Goal: Transaction & Acquisition: Purchase product/service

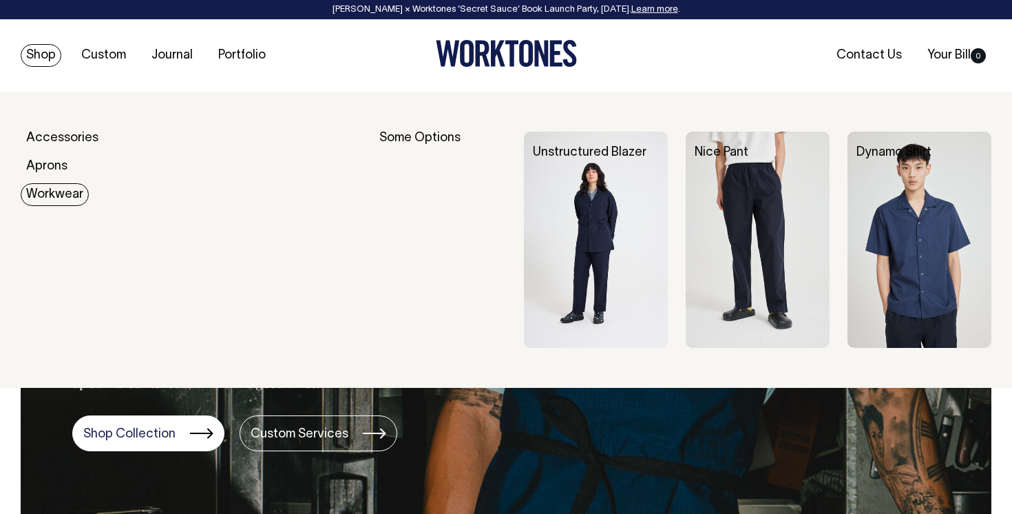
click at [883, 155] on link "Dynamo Shirt" at bounding box center [894, 153] width 75 height 12
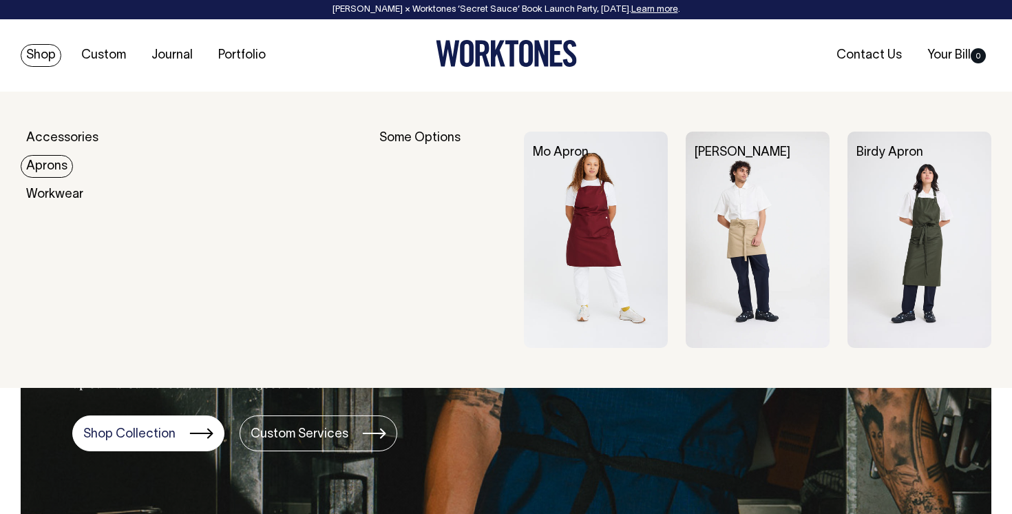
click at [614, 264] on img at bounding box center [596, 240] width 144 height 216
click at [747, 251] on img at bounding box center [758, 240] width 144 height 216
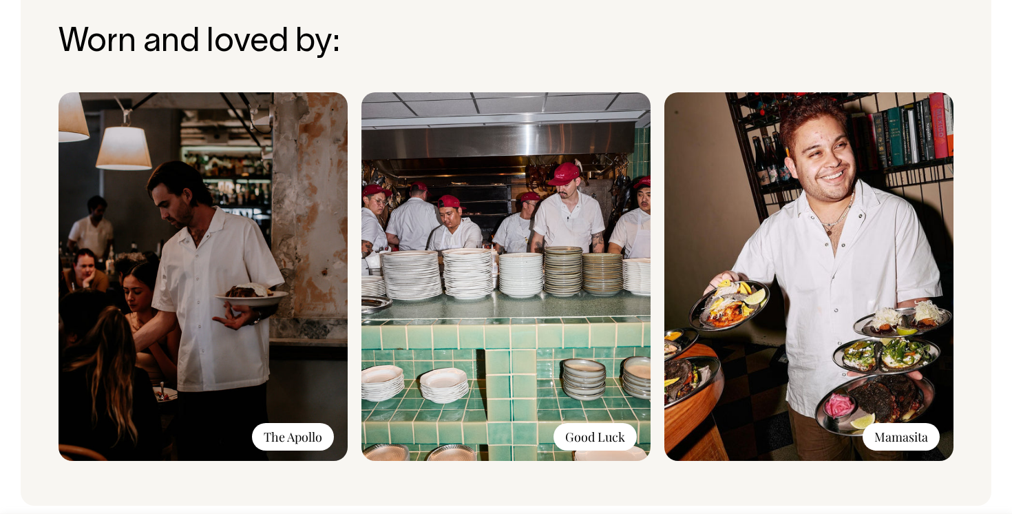
scroll to position [988, 0]
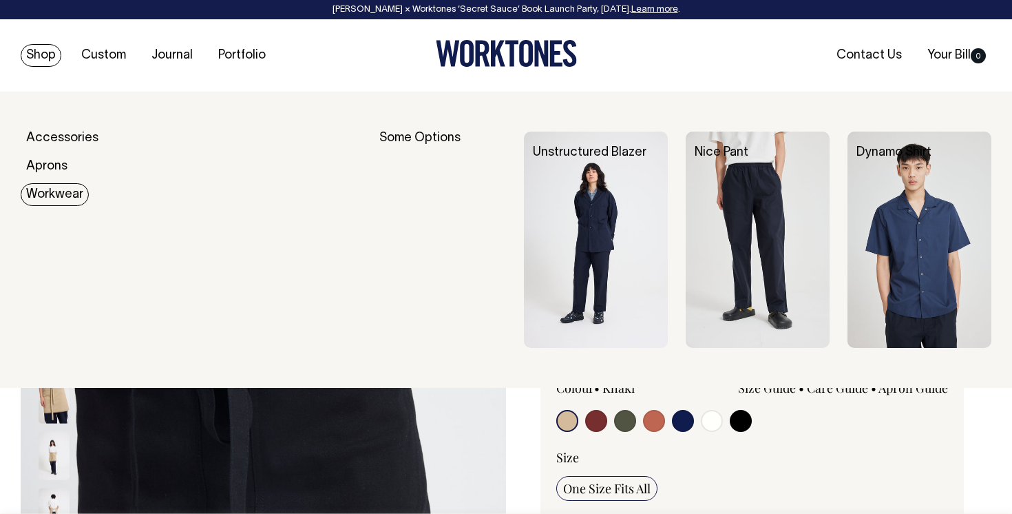
click at [551, 225] on img at bounding box center [596, 240] width 144 height 216
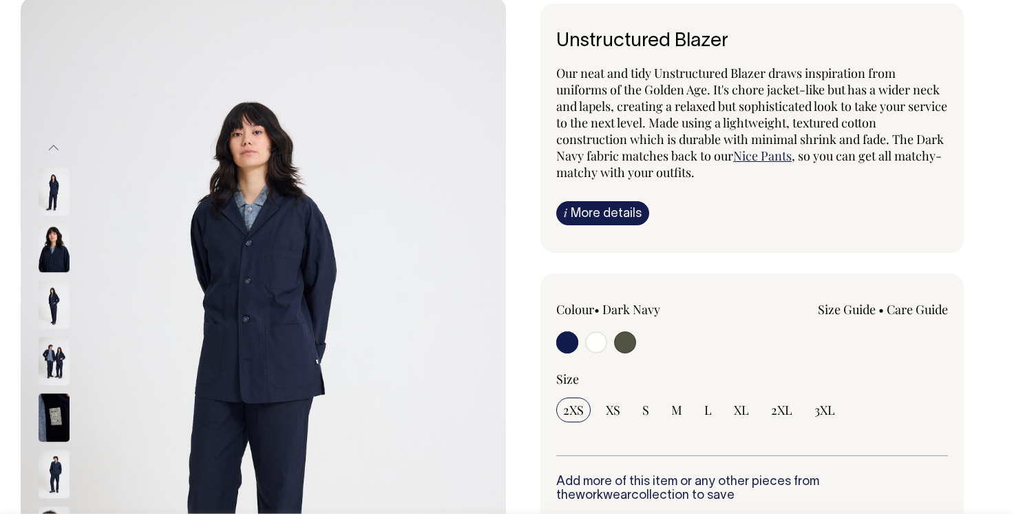
click at [597, 341] on input "radio" at bounding box center [596, 342] width 22 height 22
radio input "true"
radio input "false"
radio input "true"
select select "Off-White"
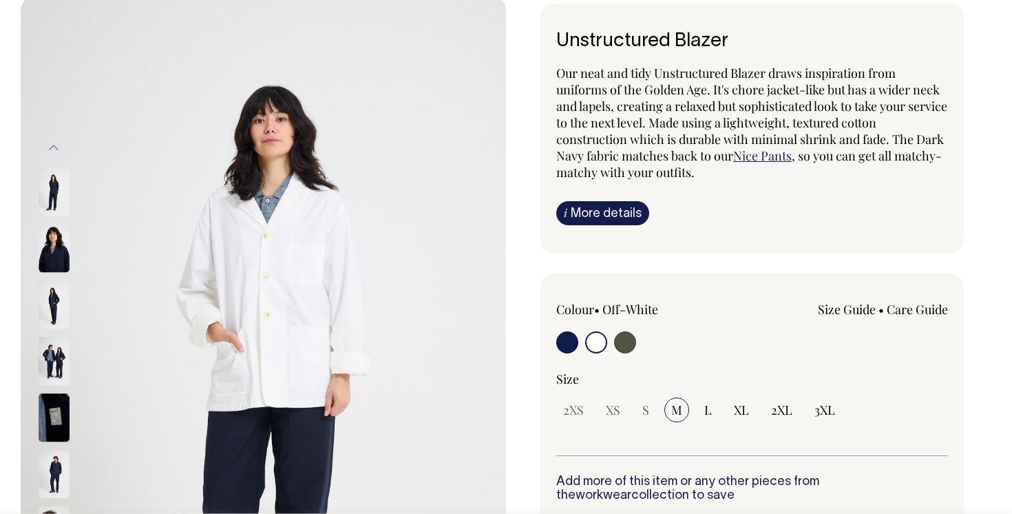
scroll to position [96, 0]
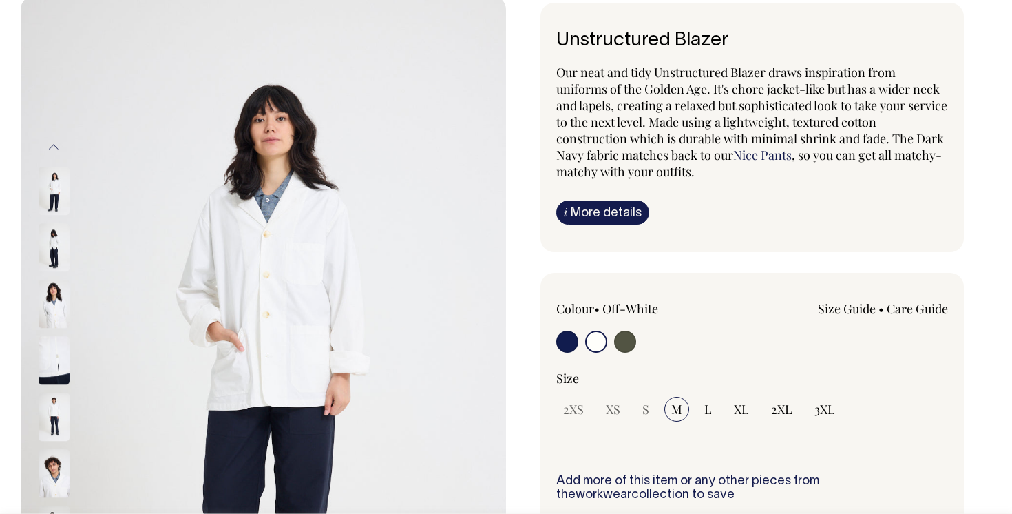
click at [621, 344] on input "radio" at bounding box center [625, 342] width 22 height 22
radio input "true"
select select "Olive"
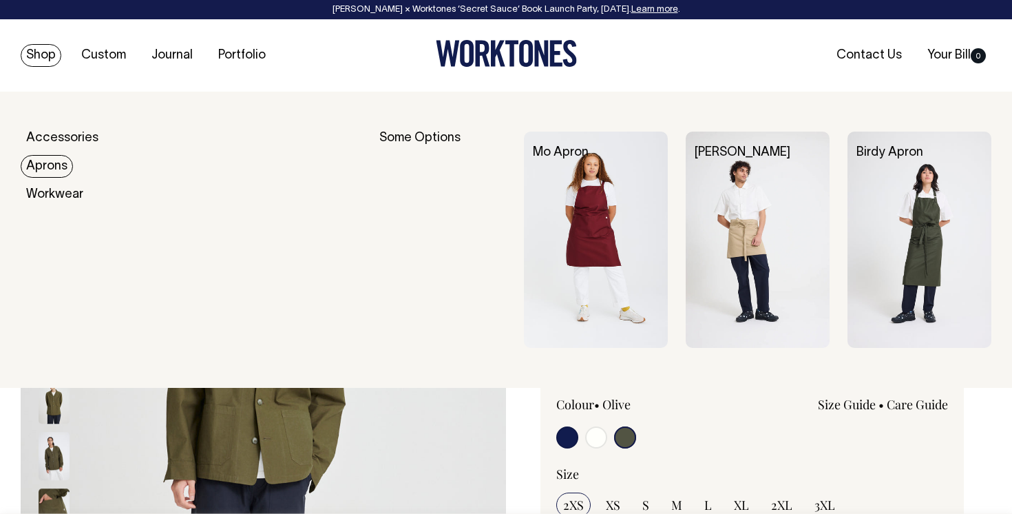
click at [40, 163] on link "Aprons" at bounding box center [47, 166] width 52 height 23
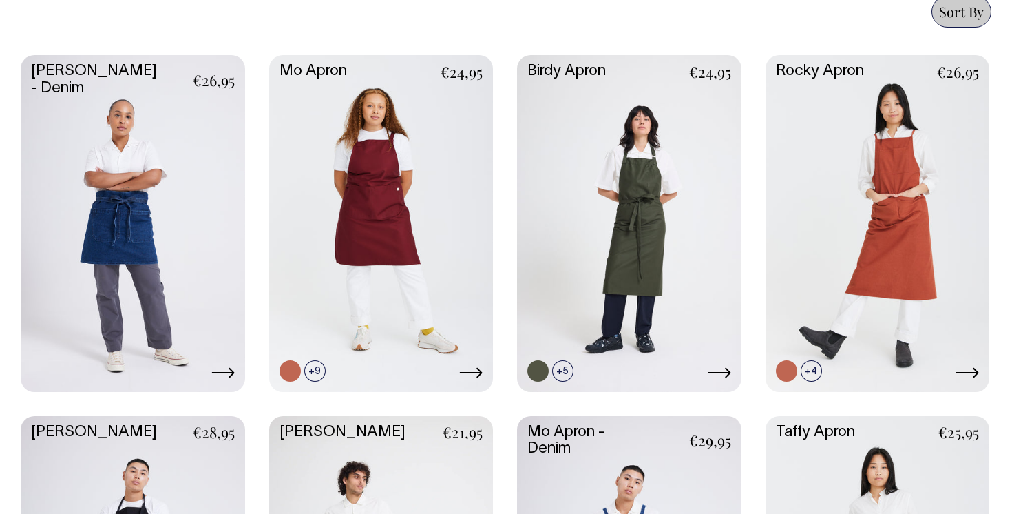
scroll to position [629, 0]
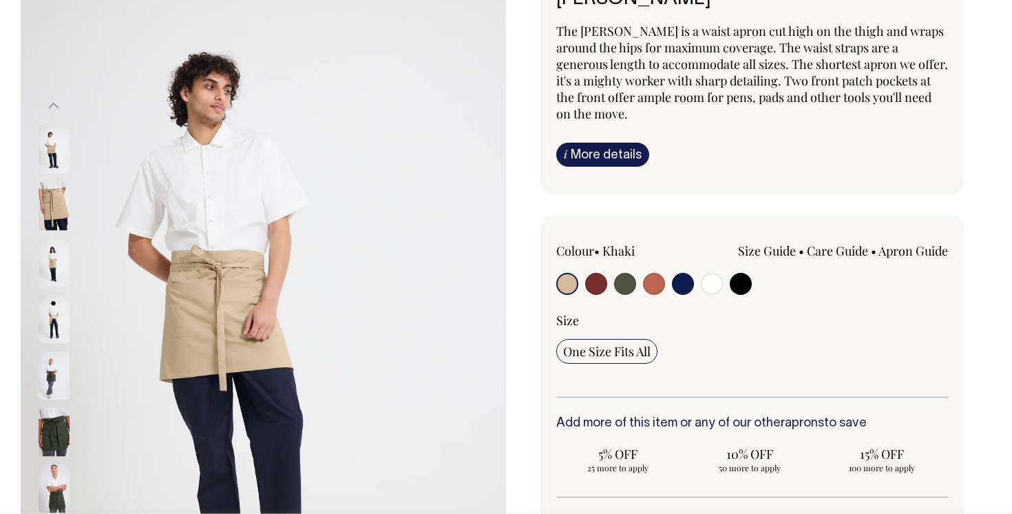
scroll to position [136, 0]
click at [402, 279] on img at bounding box center [264, 319] width 486 height 729
click at [43, 198] on img at bounding box center [54, 206] width 31 height 48
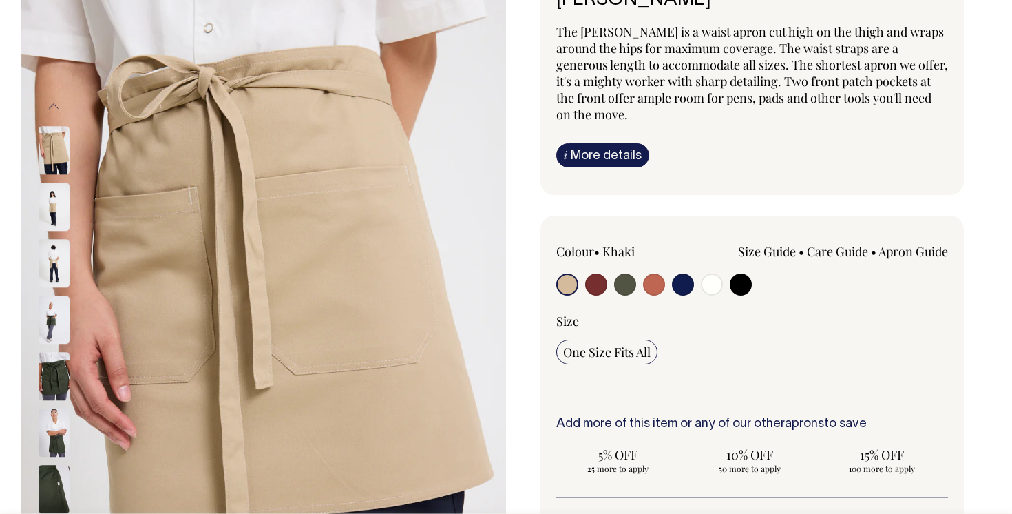
click at [55, 205] on img at bounding box center [54, 206] width 31 height 48
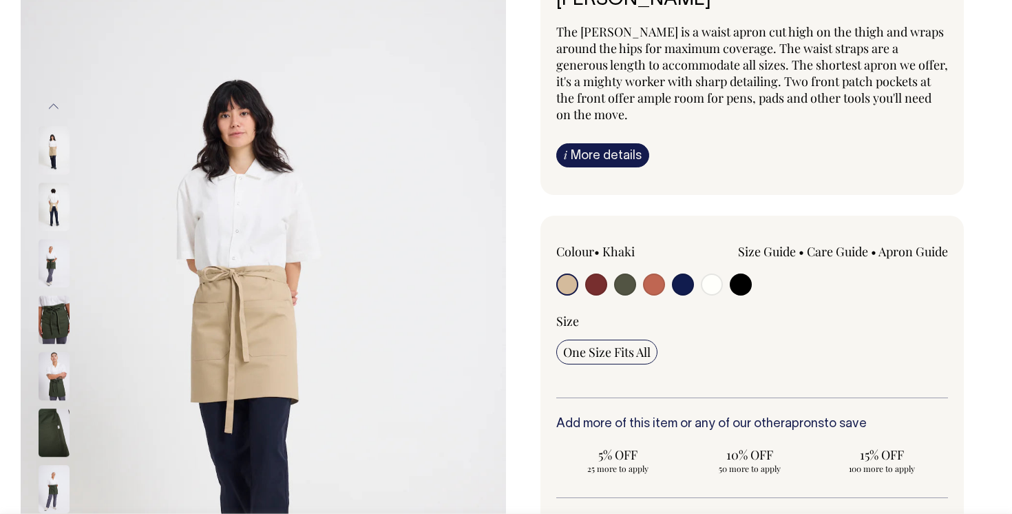
click at [54, 200] on img at bounding box center [54, 206] width 31 height 48
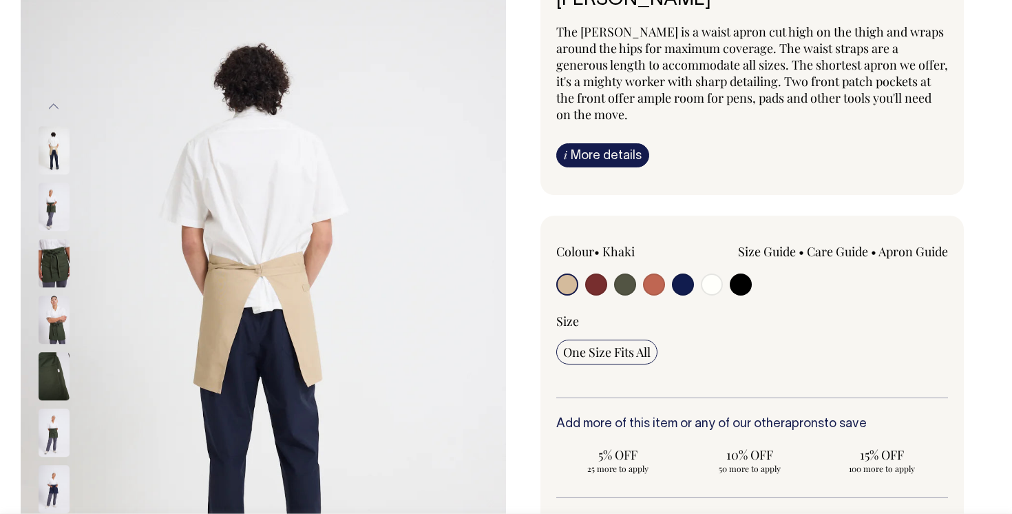
click at [54, 202] on img at bounding box center [54, 206] width 31 height 48
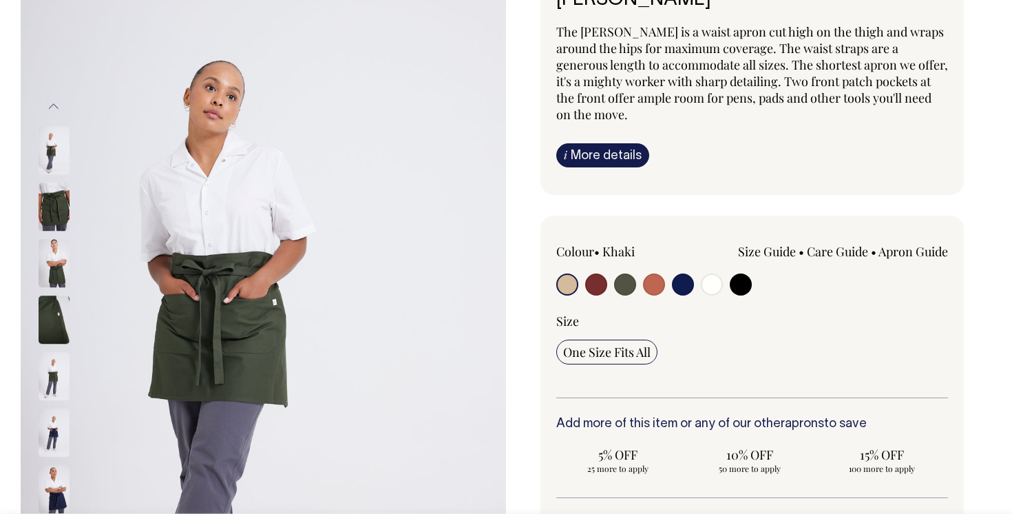
click at [59, 210] on img at bounding box center [54, 206] width 31 height 48
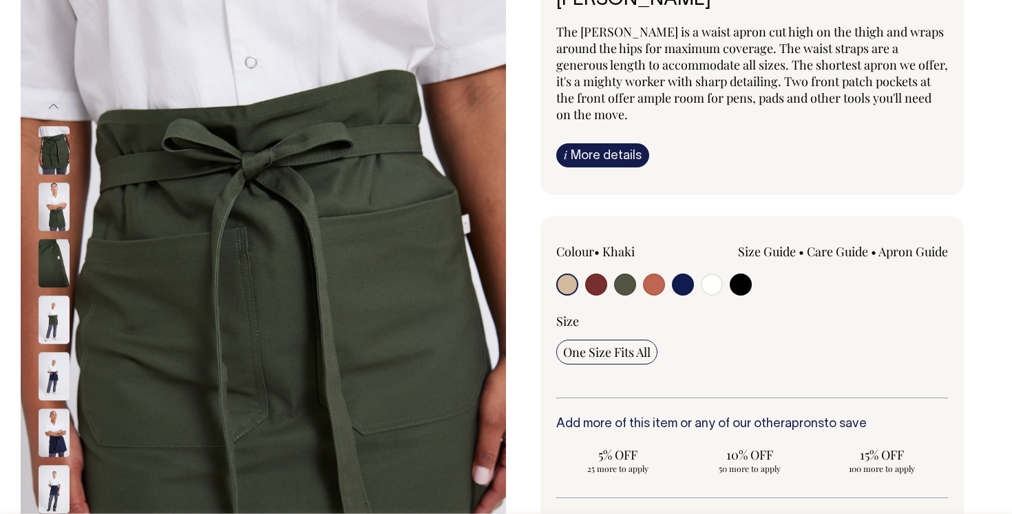
click at [59, 211] on img at bounding box center [54, 206] width 31 height 48
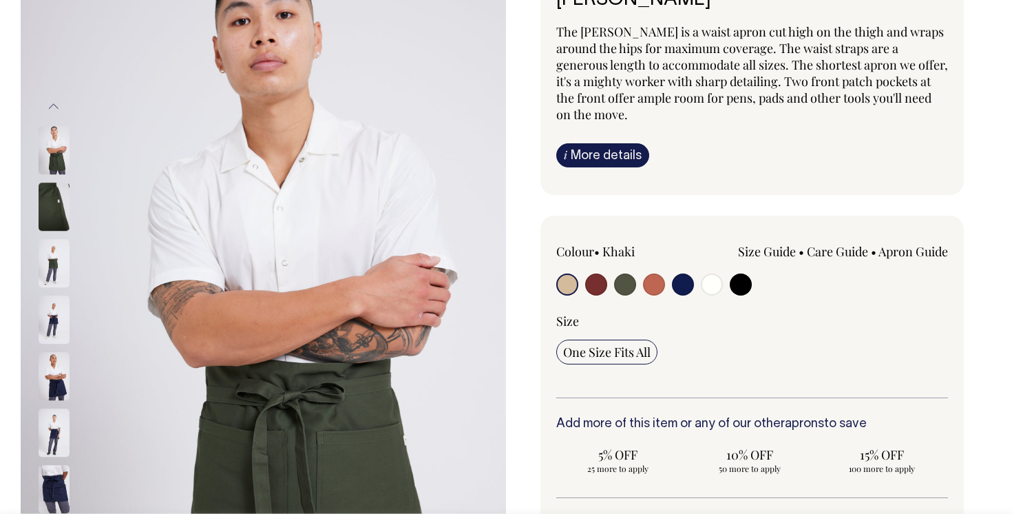
click at [59, 211] on img at bounding box center [54, 206] width 31 height 48
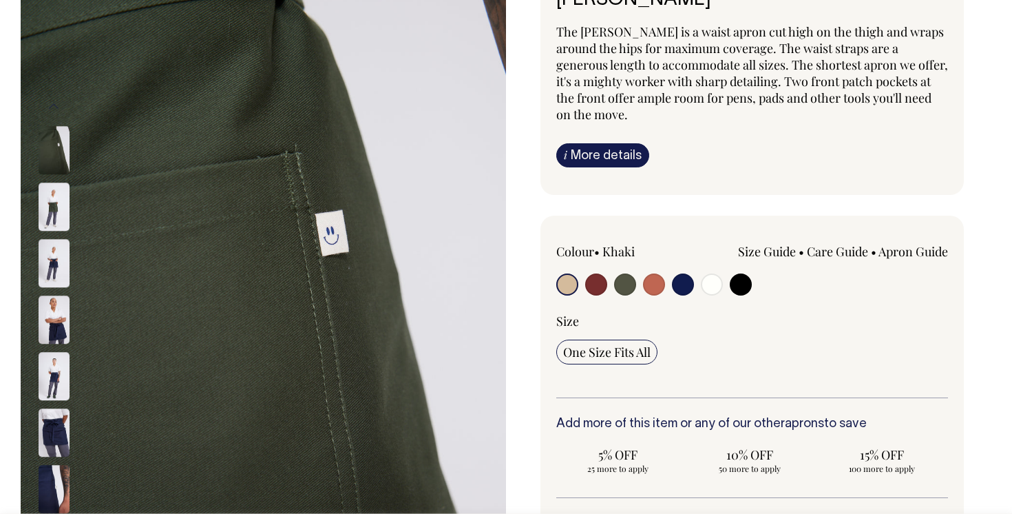
click at [59, 211] on img at bounding box center [54, 206] width 31 height 48
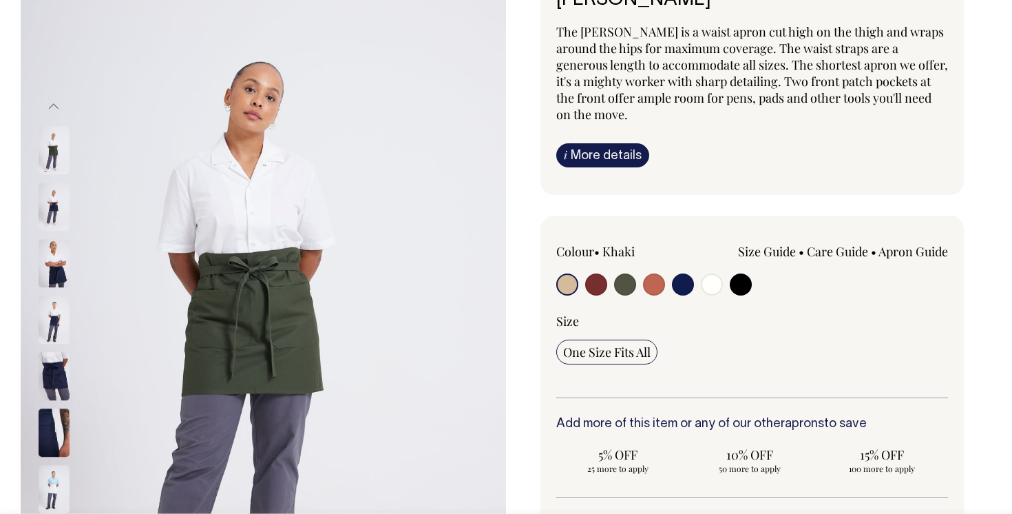
click at [59, 211] on img at bounding box center [54, 206] width 31 height 48
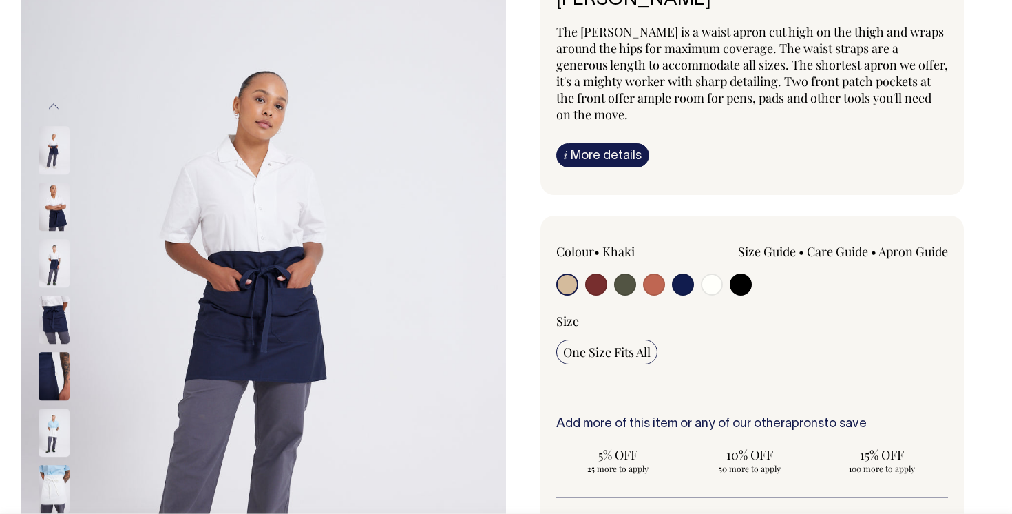
click at [59, 211] on img at bounding box center [54, 206] width 31 height 48
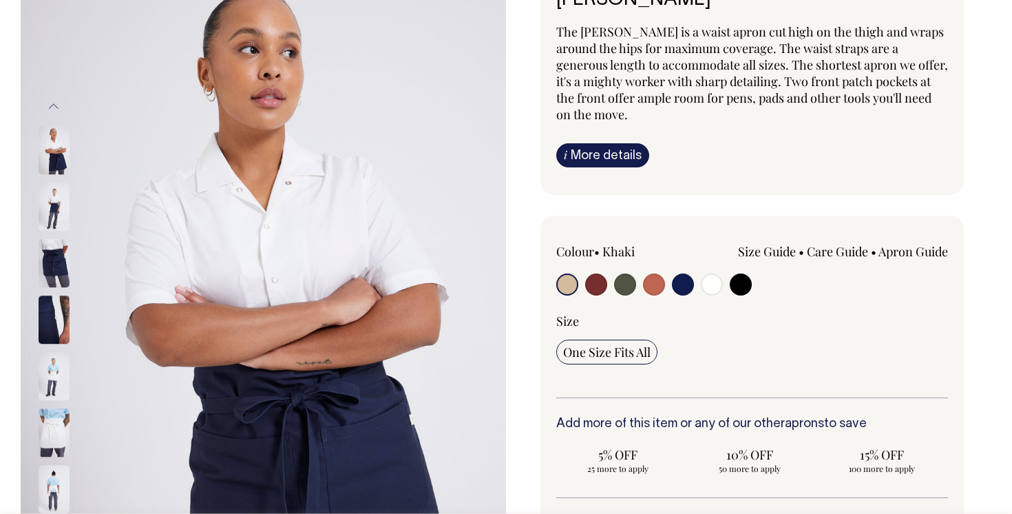
click at [59, 211] on img at bounding box center [54, 206] width 31 height 48
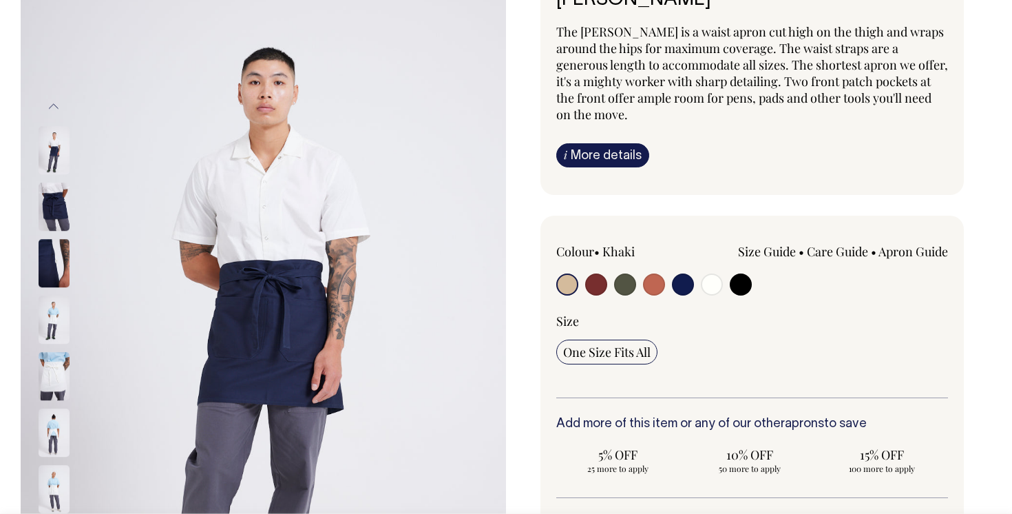
click at [59, 211] on img at bounding box center [54, 206] width 31 height 48
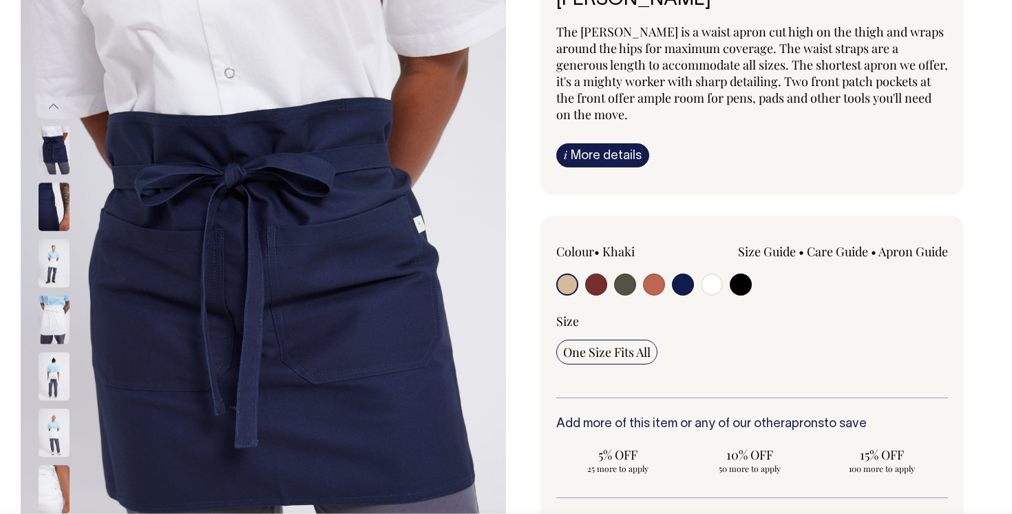
click at [59, 211] on img at bounding box center [54, 206] width 31 height 48
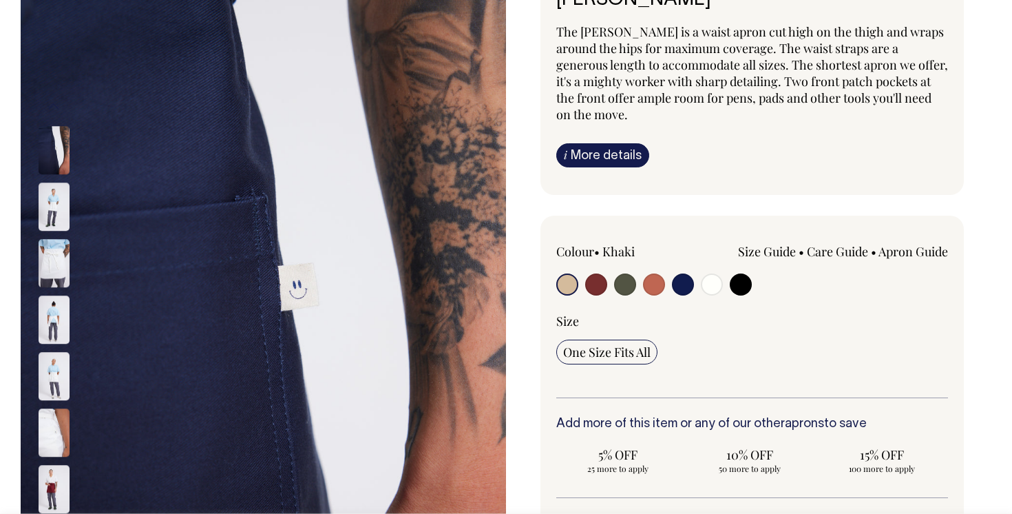
click at [59, 211] on img at bounding box center [54, 206] width 31 height 48
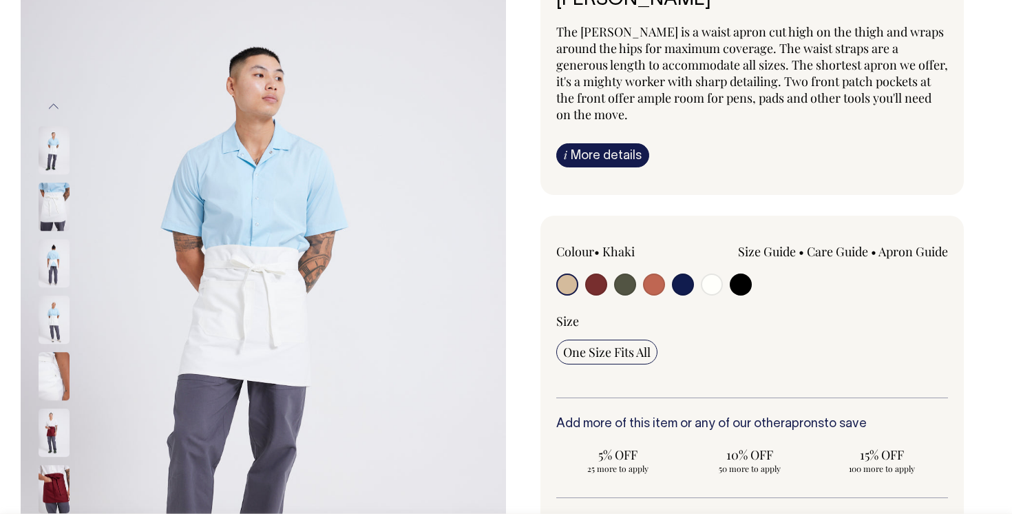
click at [59, 211] on img at bounding box center [54, 206] width 31 height 48
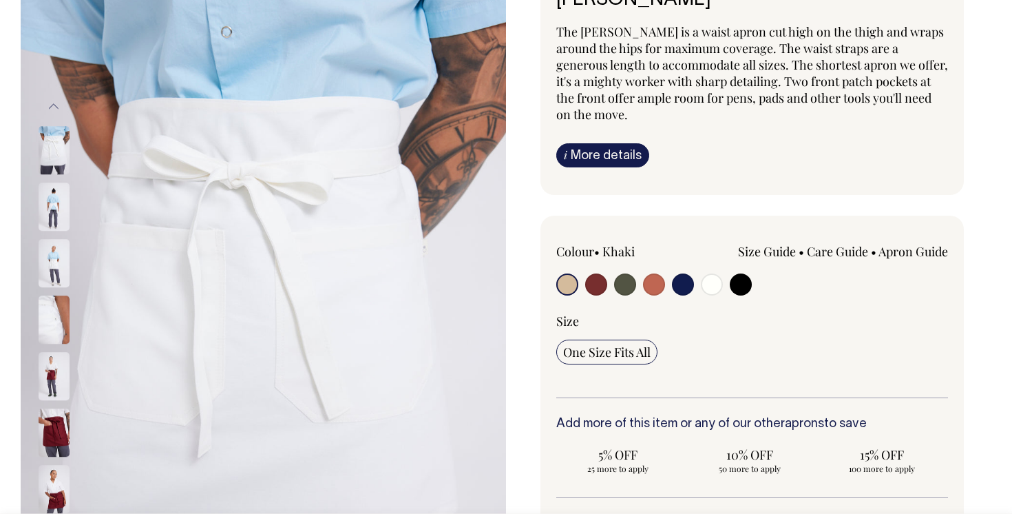
click at [59, 211] on img at bounding box center [54, 206] width 31 height 48
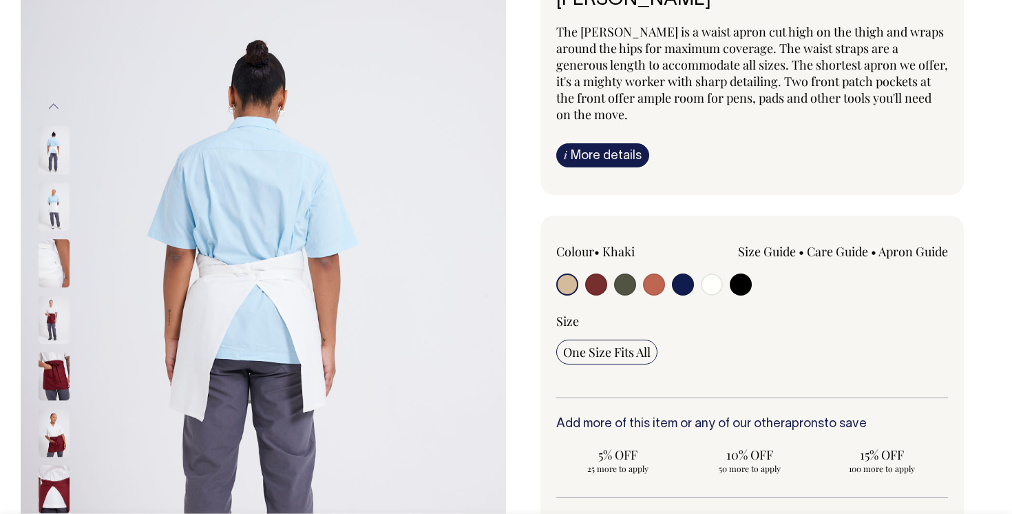
click at [59, 211] on img at bounding box center [54, 206] width 31 height 48
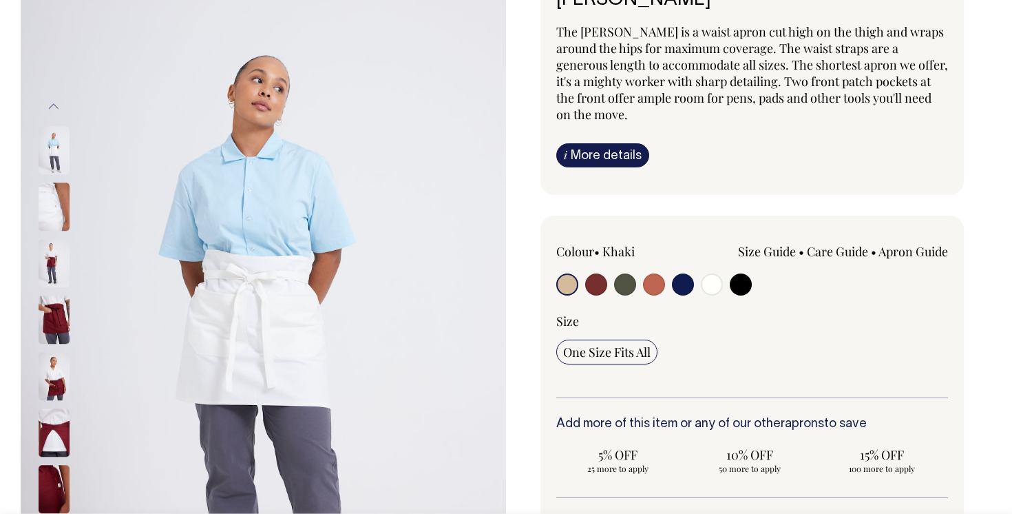
click at [57, 211] on img at bounding box center [54, 206] width 31 height 48
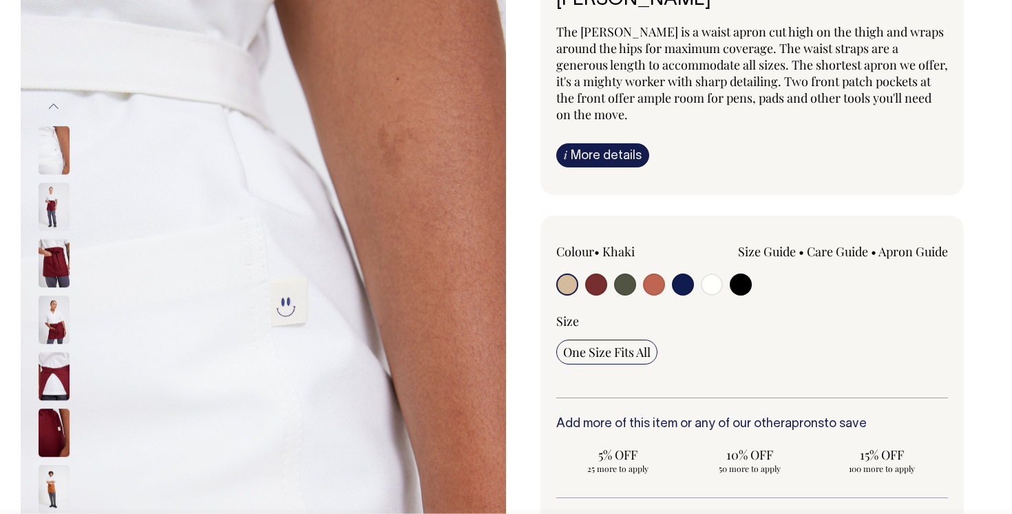
click at [57, 211] on img at bounding box center [54, 206] width 31 height 48
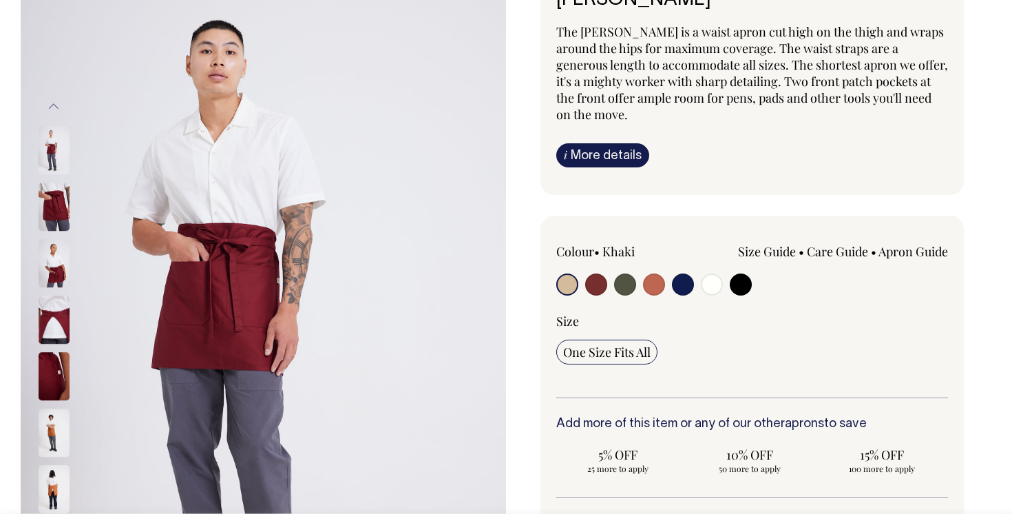
click at [57, 211] on img at bounding box center [54, 206] width 31 height 48
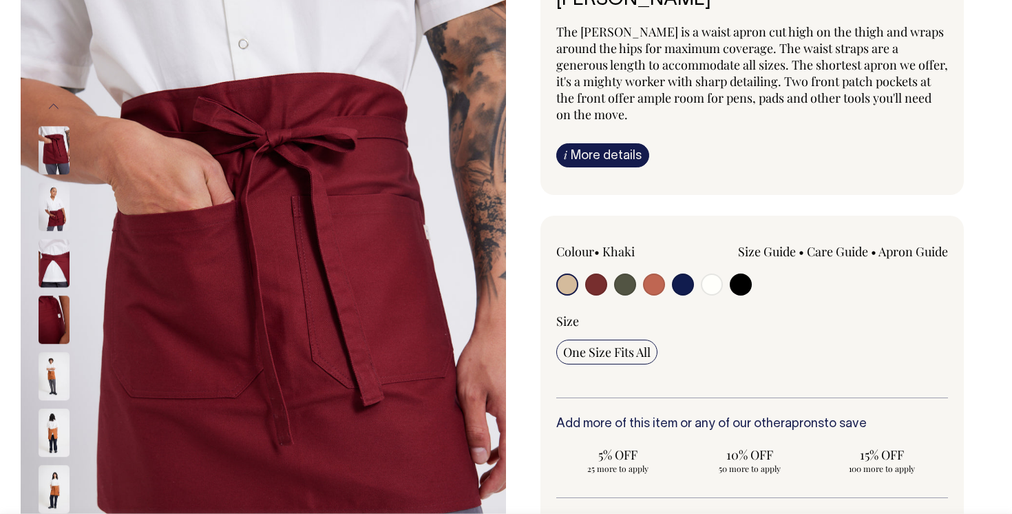
click at [57, 211] on img at bounding box center [54, 206] width 31 height 48
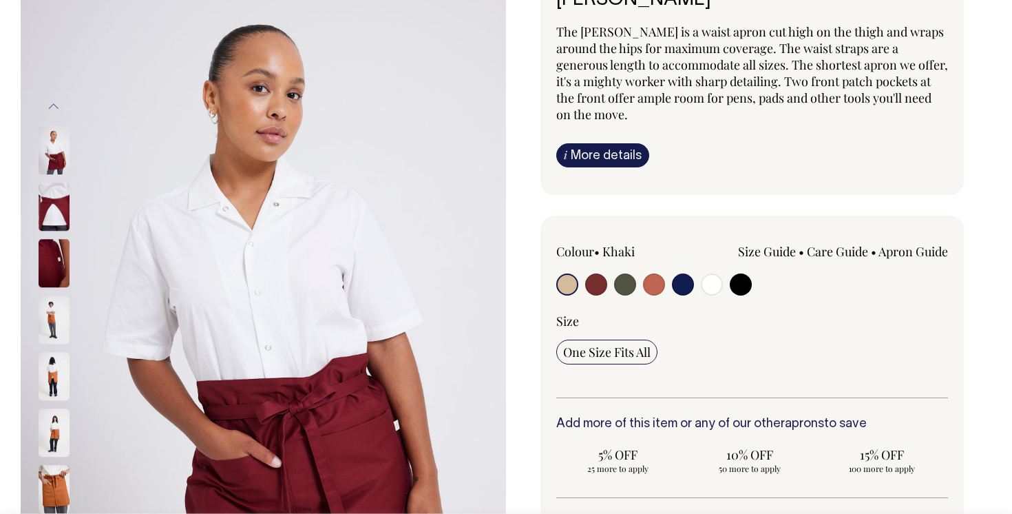
click at [57, 211] on div at bounding box center [72, 433] width 69 height 3784
click at [57, 211] on img at bounding box center [54, 206] width 31 height 48
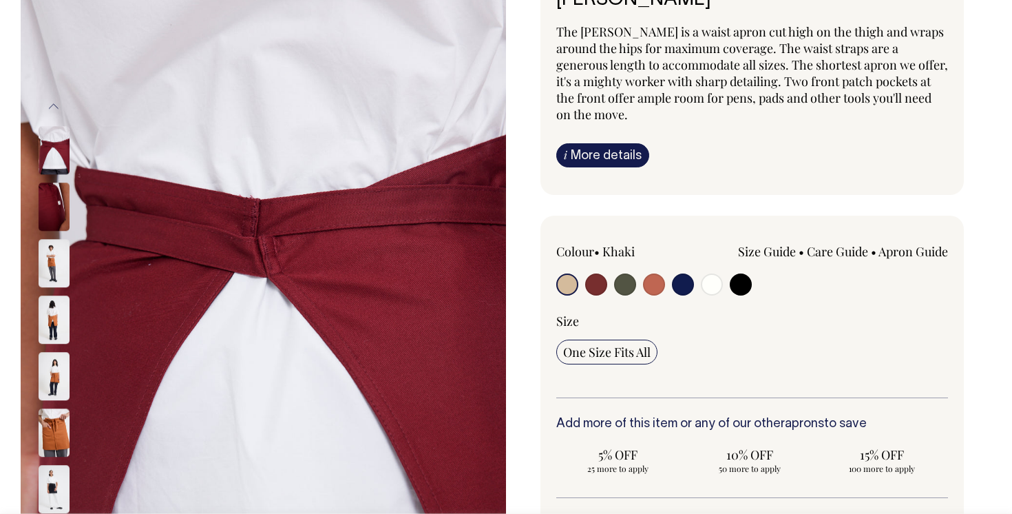
click at [593, 282] on input "radio" at bounding box center [596, 284] width 22 height 22
radio input "true"
select select "Burgundy"
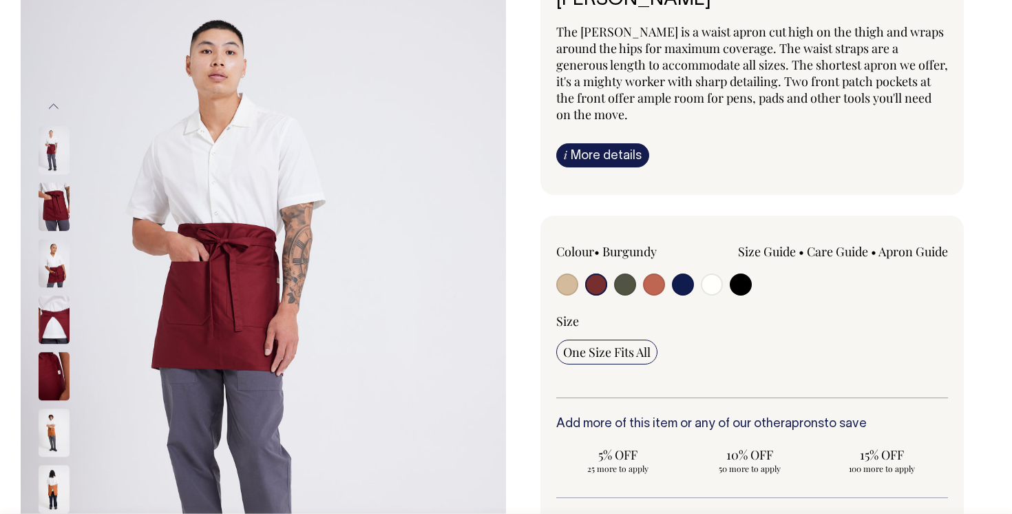
click at [682, 281] on input "radio" at bounding box center [683, 284] width 22 height 22
radio input "true"
select select "Dark Navy"
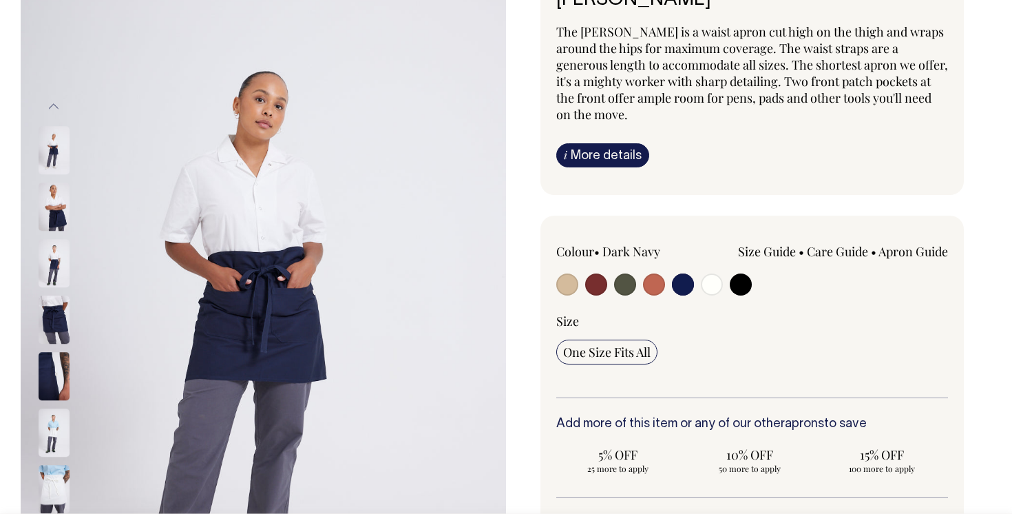
click at [666, 288] on div at bounding box center [634, 285] width 157 height 25
click at [656, 286] on input "radio" at bounding box center [654, 284] width 22 height 22
radio input "true"
select select "Rust"
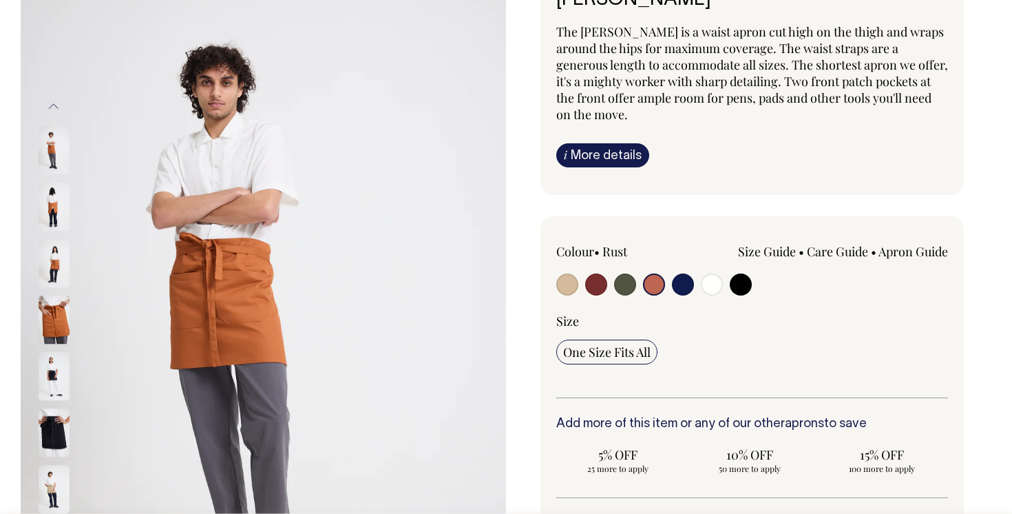
click at [618, 284] on input "radio" at bounding box center [625, 284] width 22 height 22
radio input "true"
select select "Olive"
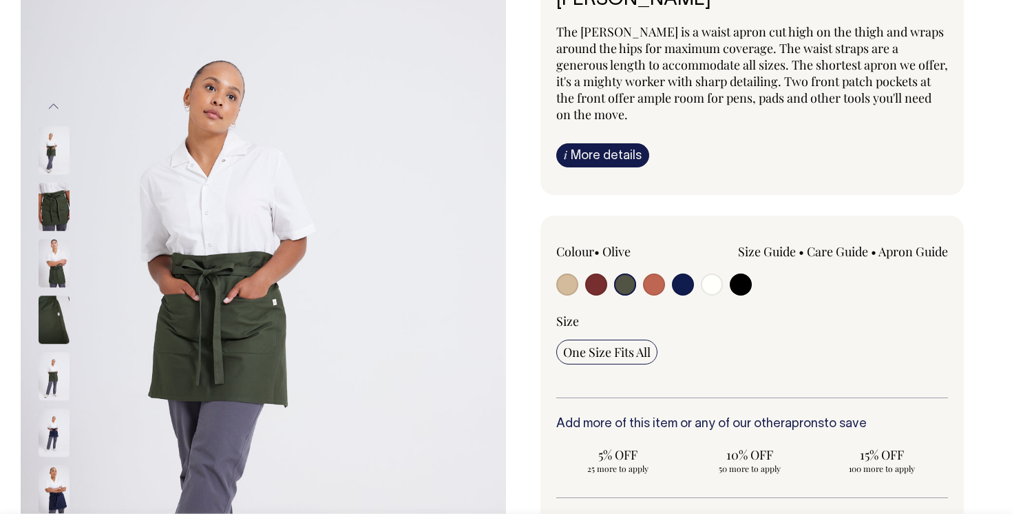
click at [568, 286] on input "radio" at bounding box center [567, 284] width 22 height 22
radio input "true"
select select "Khaki"
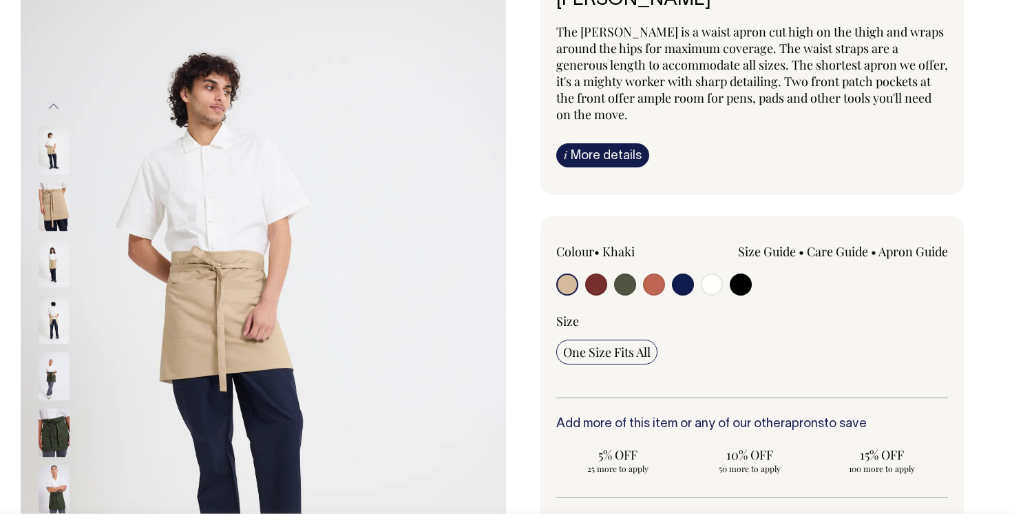
click at [616, 289] on input "radio" at bounding box center [625, 284] width 22 height 22
radio input "true"
select select "Olive"
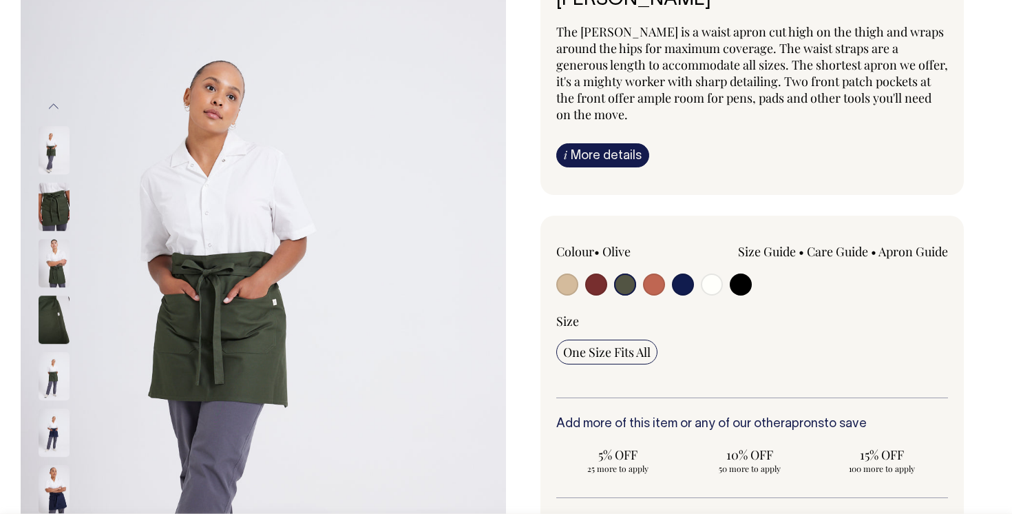
click at [734, 285] on input "radio" at bounding box center [741, 284] width 22 height 22
radio input "true"
select select "Black"
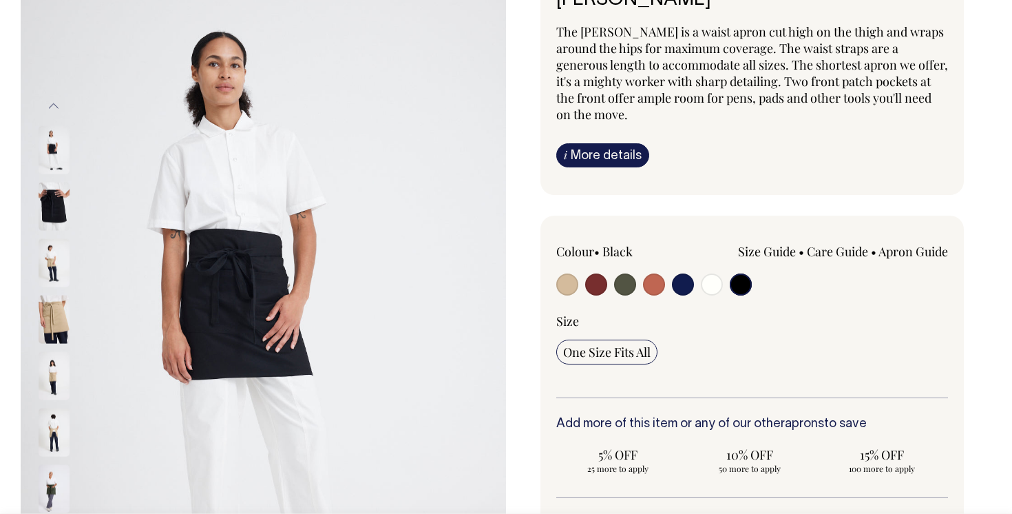
click at [710, 286] on input "radio" at bounding box center [712, 284] width 22 height 22
radio input "true"
select select "Off-White"
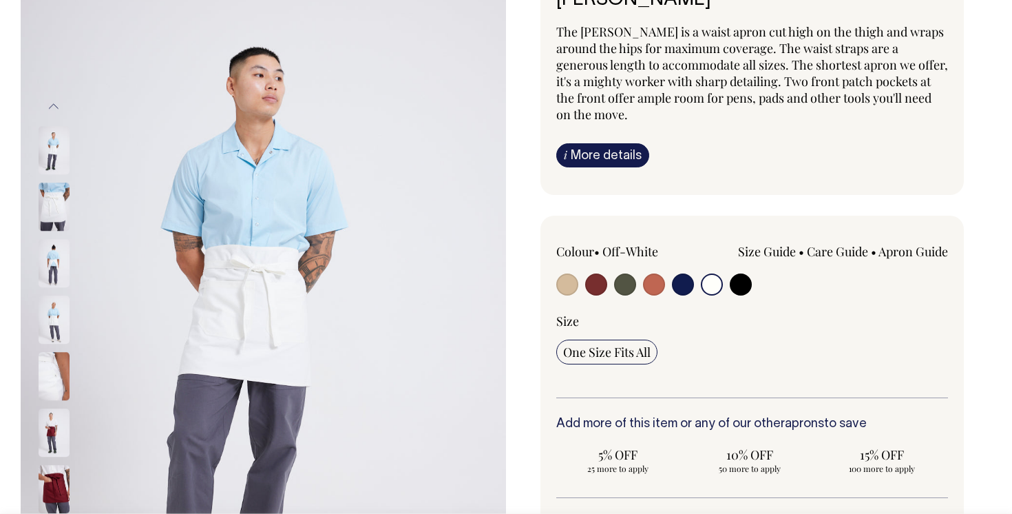
click at [675, 287] on input "radio" at bounding box center [683, 284] width 22 height 22
radio input "true"
select select "Dark Navy"
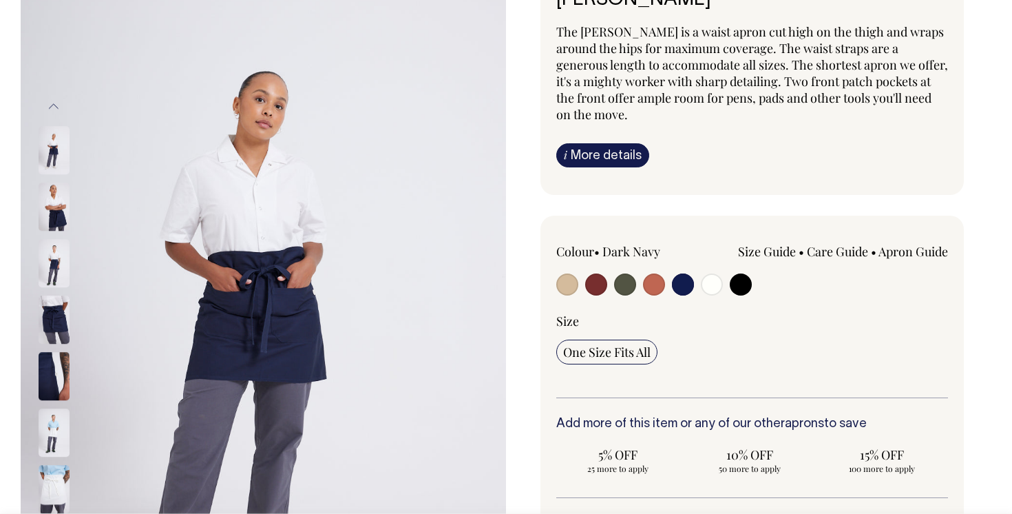
click at [622, 289] on input "radio" at bounding box center [625, 284] width 22 height 22
radio input "true"
select select "Olive"
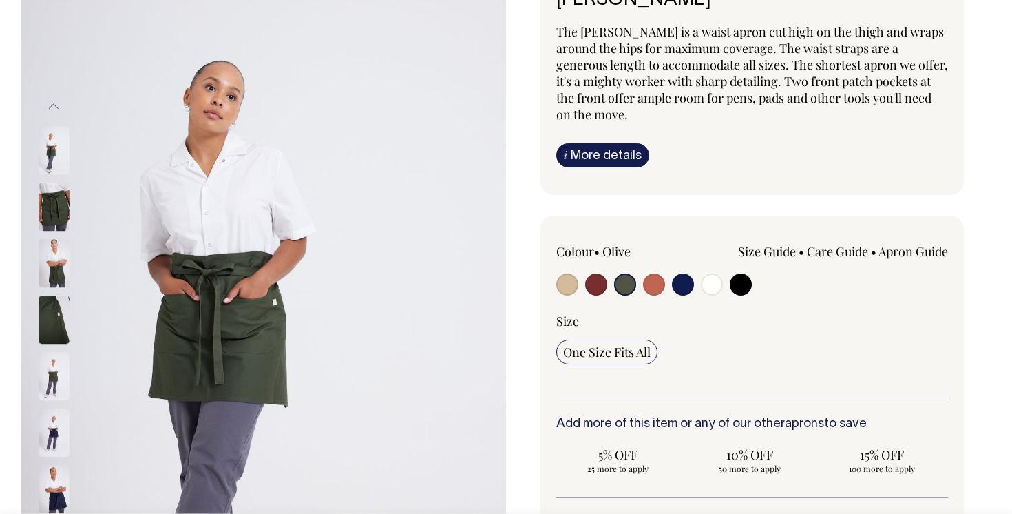
click at [684, 289] on input "radio" at bounding box center [683, 284] width 22 height 22
radio input "true"
select select "Dark Navy"
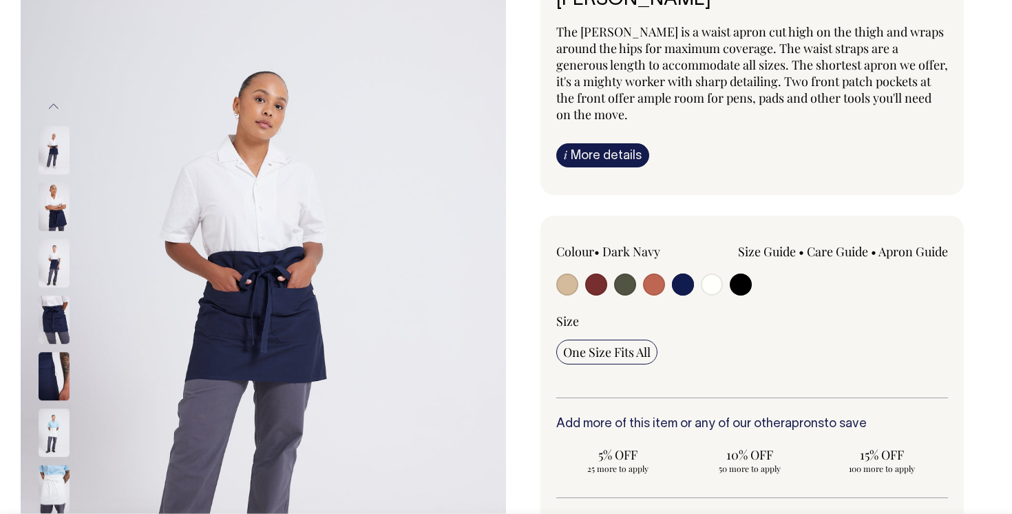
click at [624, 289] on input "radio" at bounding box center [625, 284] width 22 height 22
radio input "true"
select select "Olive"
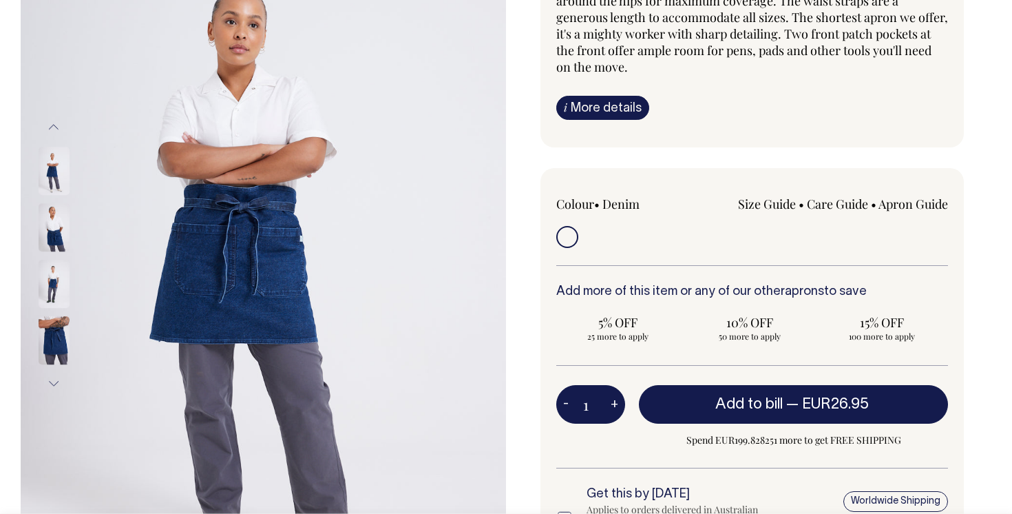
scroll to position [201, 0]
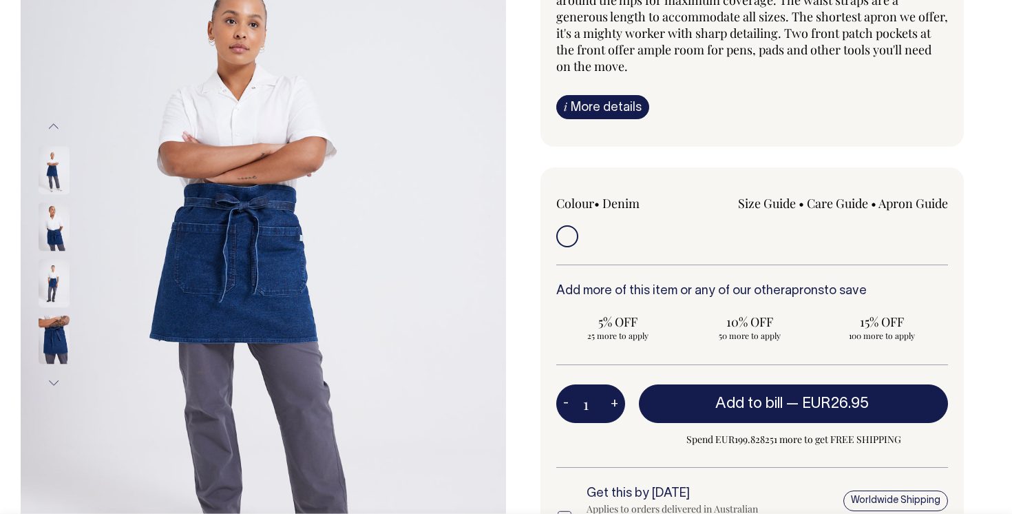
click at [56, 176] on img at bounding box center [54, 170] width 31 height 48
click at [56, 239] on img at bounding box center [54, 226] width 31 height 48
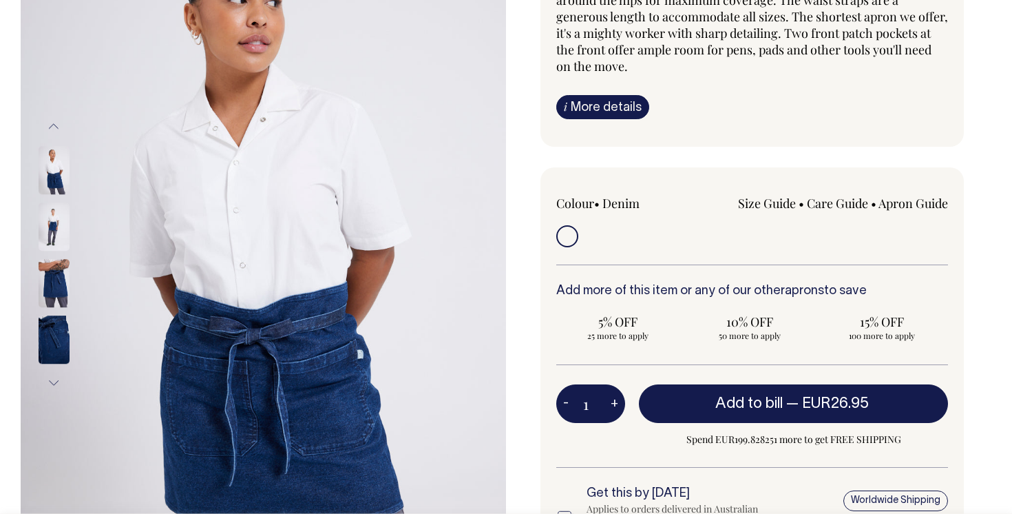
click at [56, 240] on img at bounding box center [54, 226] width 31 height 48
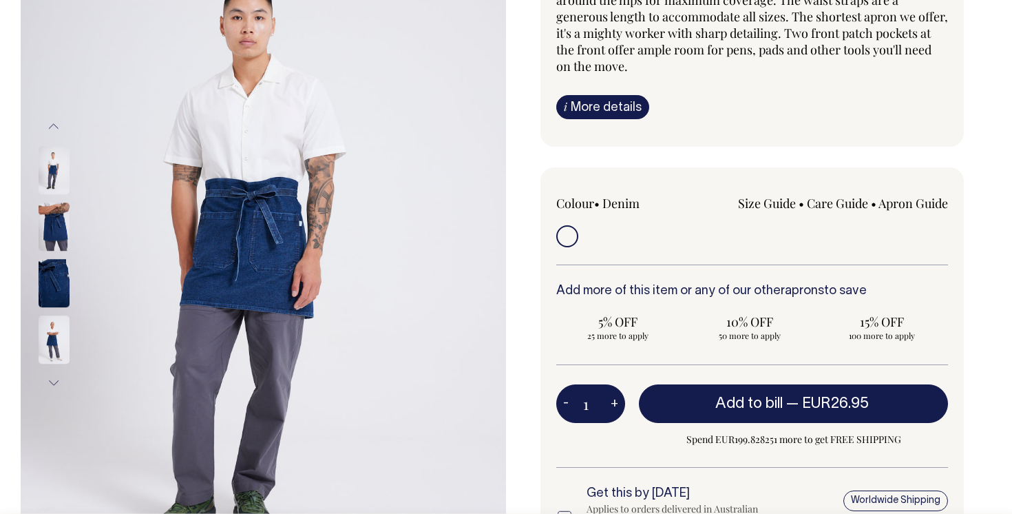
click at [56, 241] on img at bounding box center [54, 226] width 31 height 48
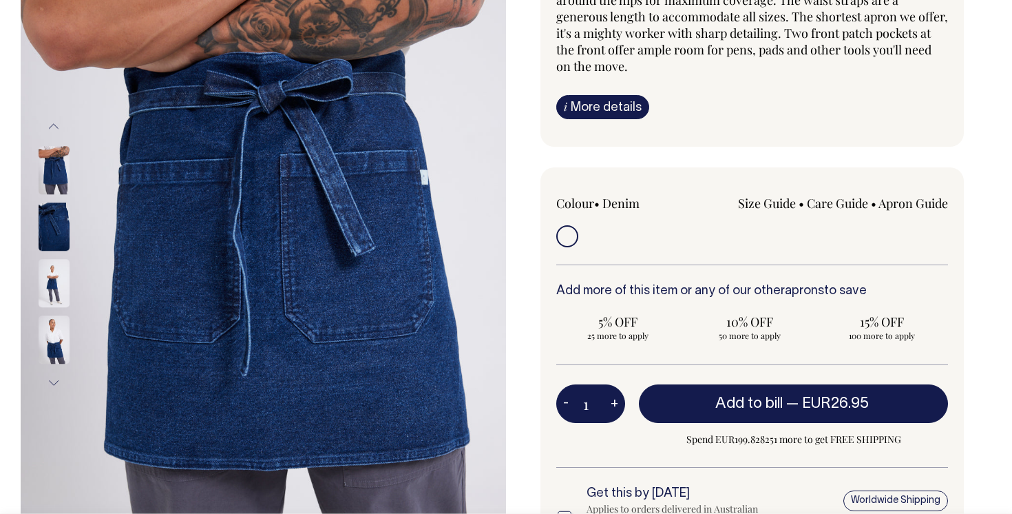
click at [56, 241] on img at bounding box center [54, 226] width 31 height 48
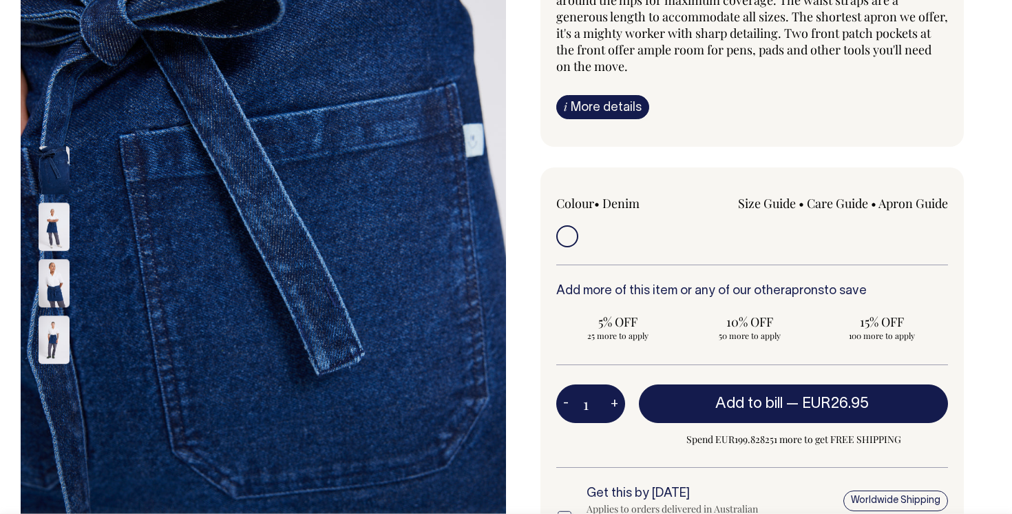
click at [56, 249] on img at bounding box center [54, 226] width 31 height 48
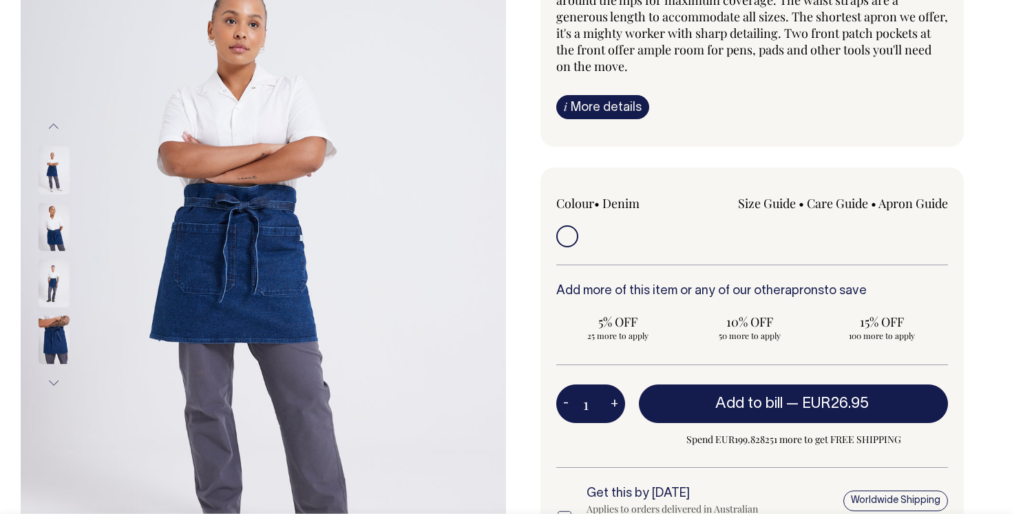
click at [56, 251] on div at bounding box center [72, 226] width 69 height 56
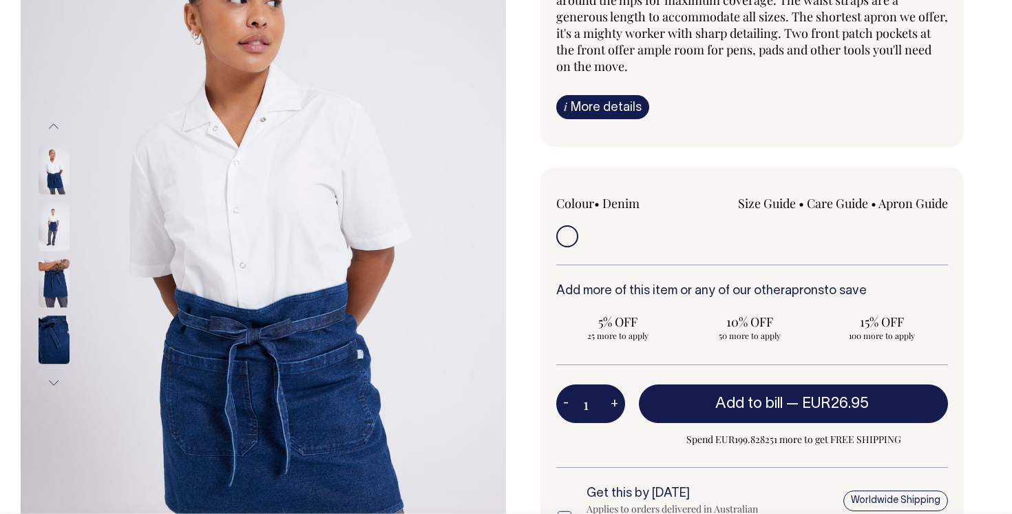
click at [56, 213] on img at bounding box center [54, 226] width 31 height 48
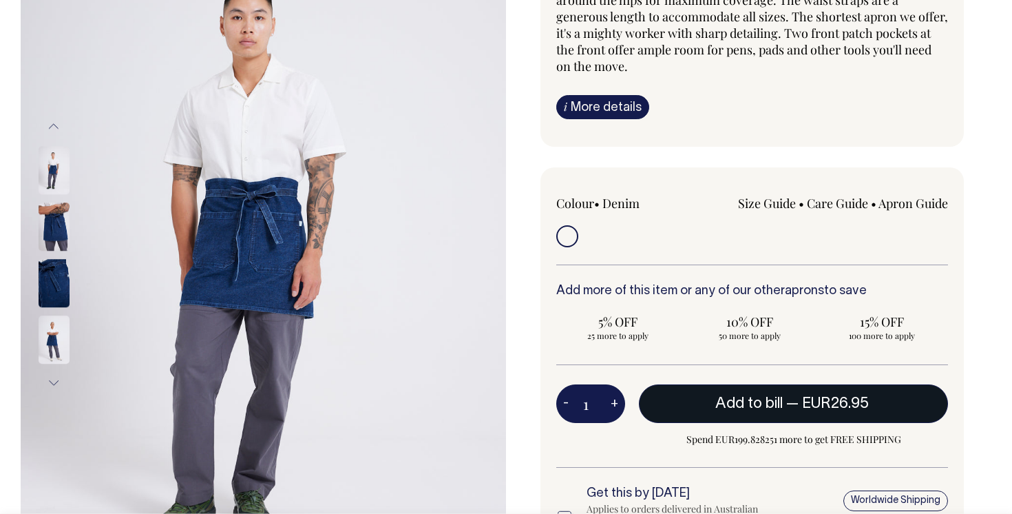
click at [744, 397] on span "Add to bill" at bounding box center [749, 404] width 67 height 14
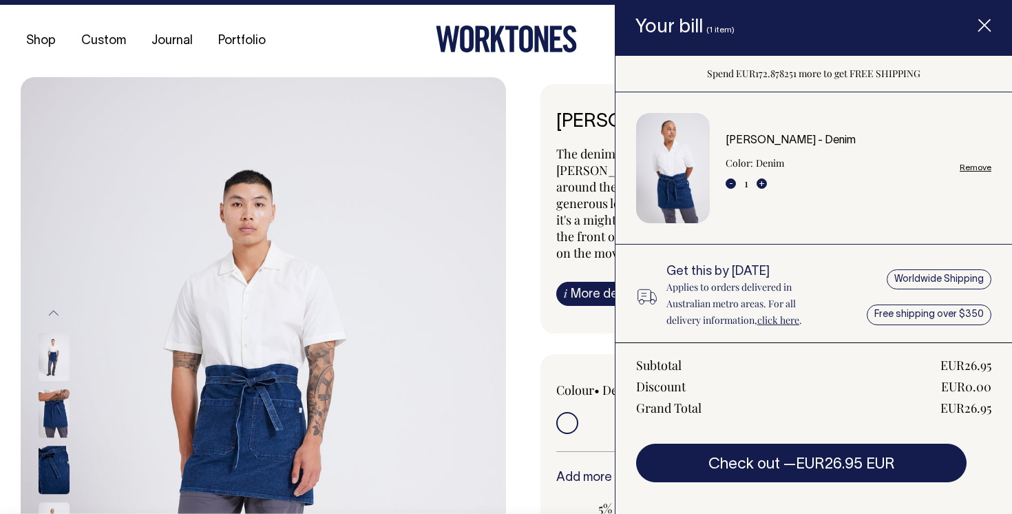
scroll to position [0, 0]
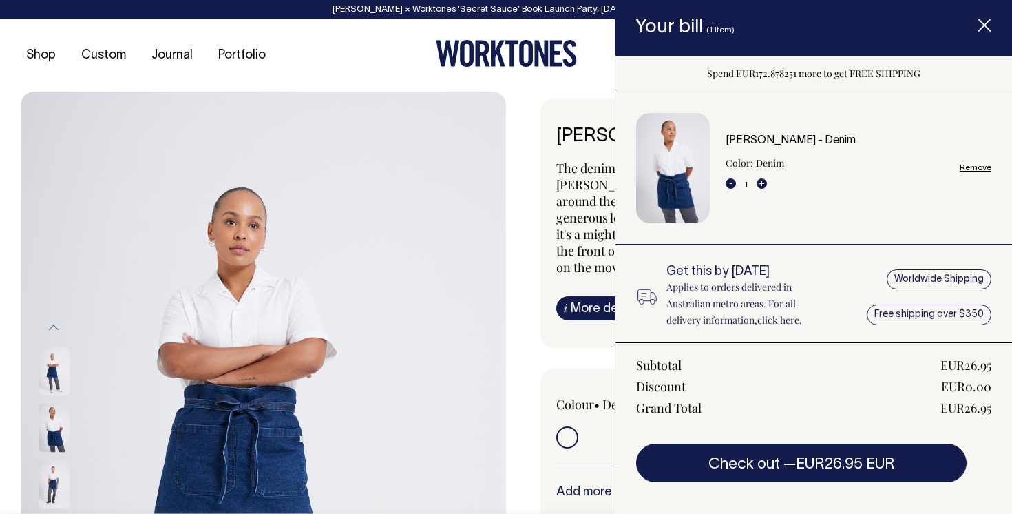
click at [582, 77] on div "Shop Custom Journal Portfolio Contact Us Your Bill 1" at bounding box center [506, 55] width 1012 height 72
click at [996, 21] on span "Item added to your cart" at bounding box center [984, 28] width 55 height 59
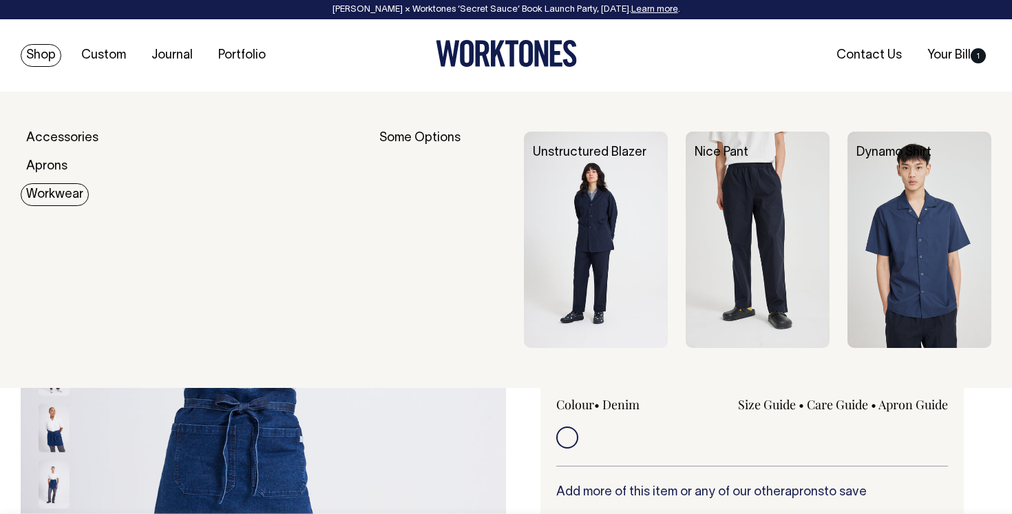
click at [605, 269] on img at bounding box center [596, 240] width 144 height 216
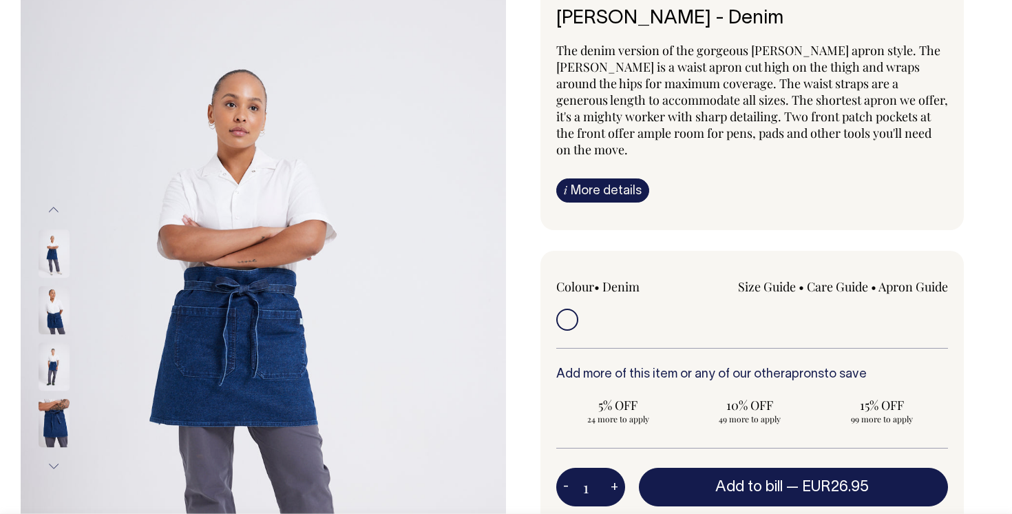
scroll to position [118, 0]
click at [47, 364] on img at bounding box center [54, 366] width 31 height 48
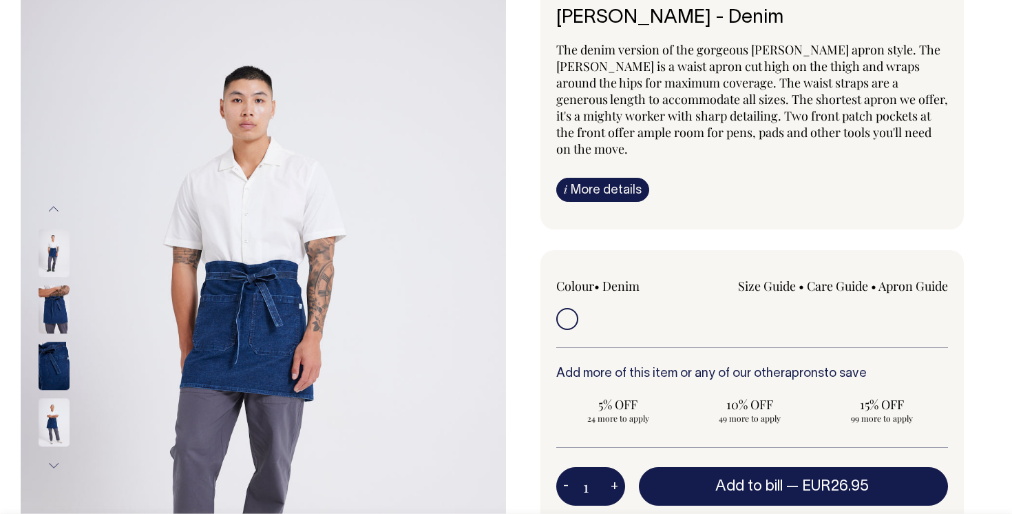
click at [63, 302] on img at bounding box center [54, 309] width 31 height 48
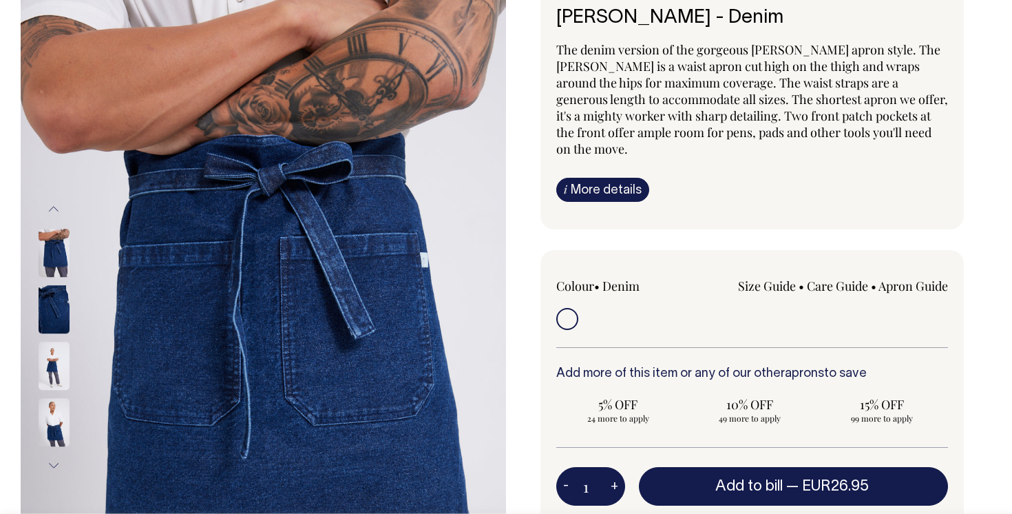
click at [40, 380] on img at bounding box center [54, 366] width 31 height 48
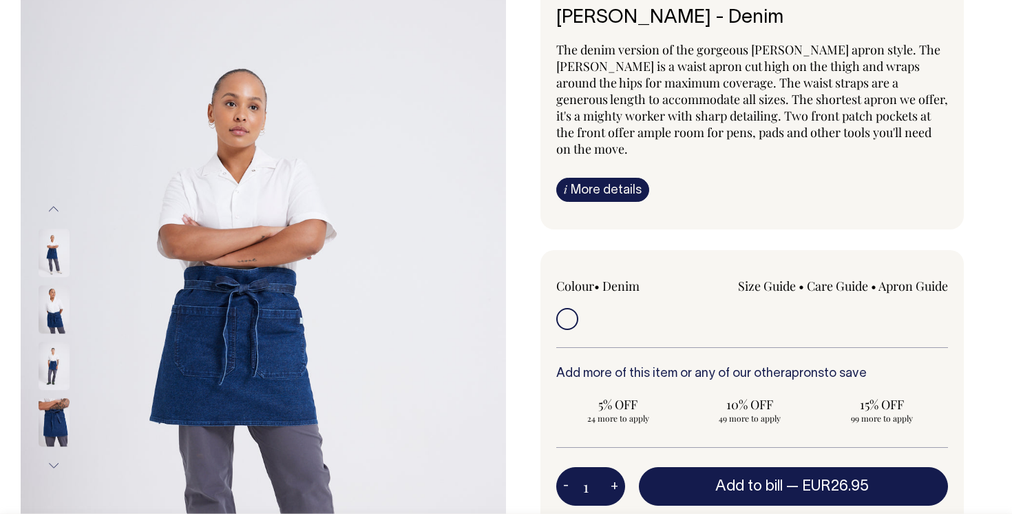
click at [50, 316] on img at bounding box center [54, 309] width 31 height 48
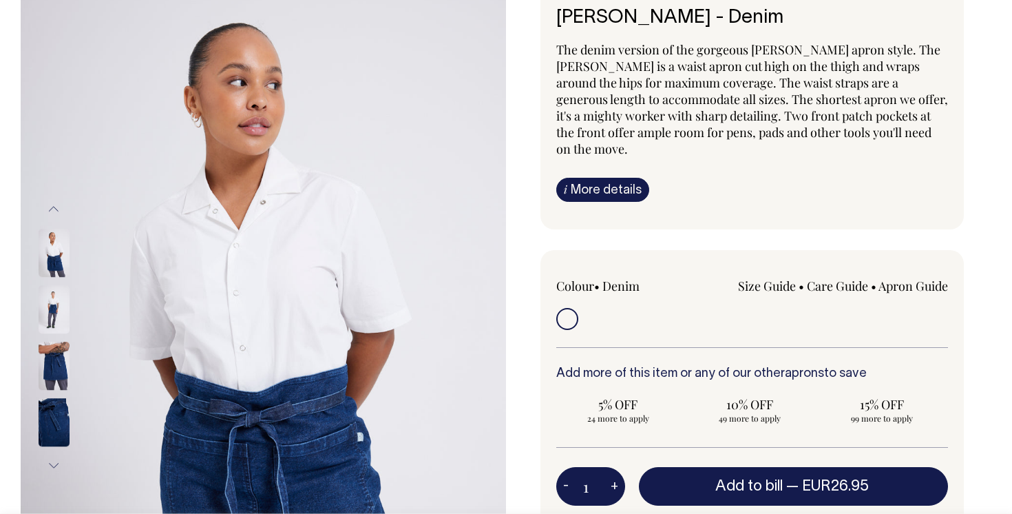
click at [50, 316] on img at bounding box center [54, 309] width 31 height 48
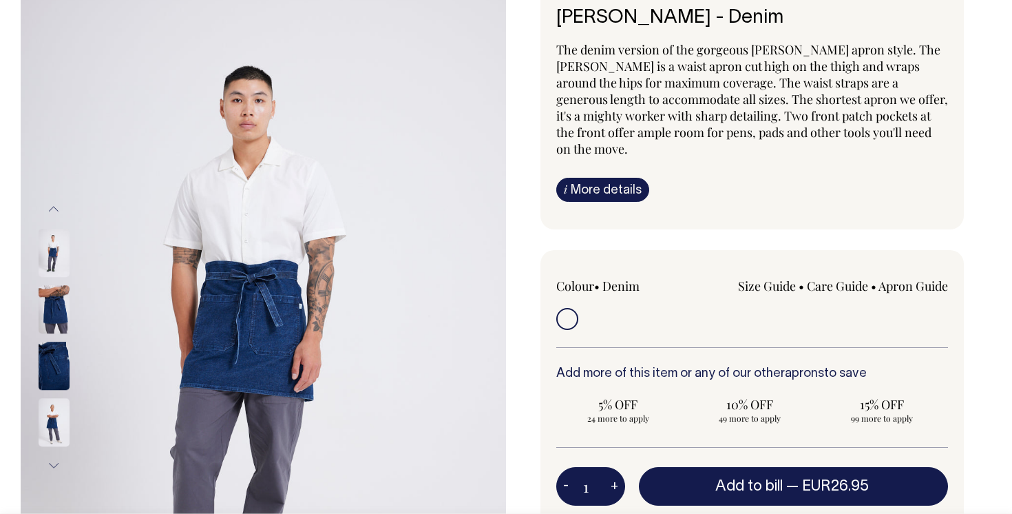
click at [50, 316] on img at bounding box center [54, 309] width 31 height 48
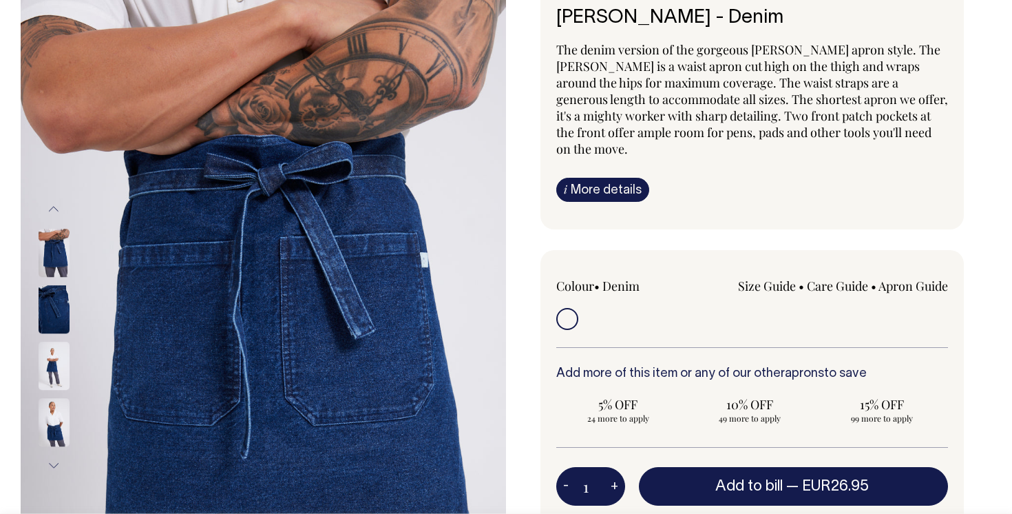
click at [50, 327] on img at bounding box center [54, 309] width 31 height 48
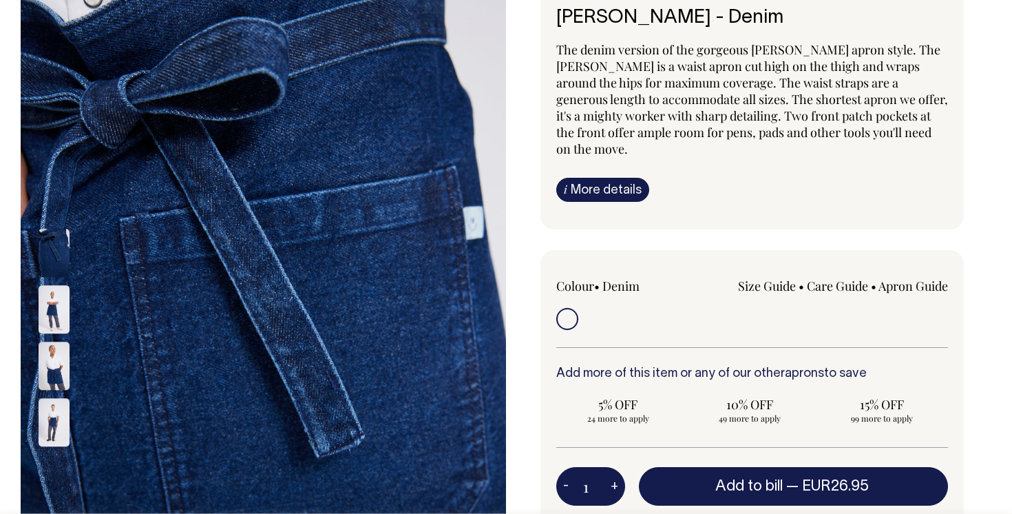
click at [50, 327] on img at bounding box center [54, 309] width 31 height 48
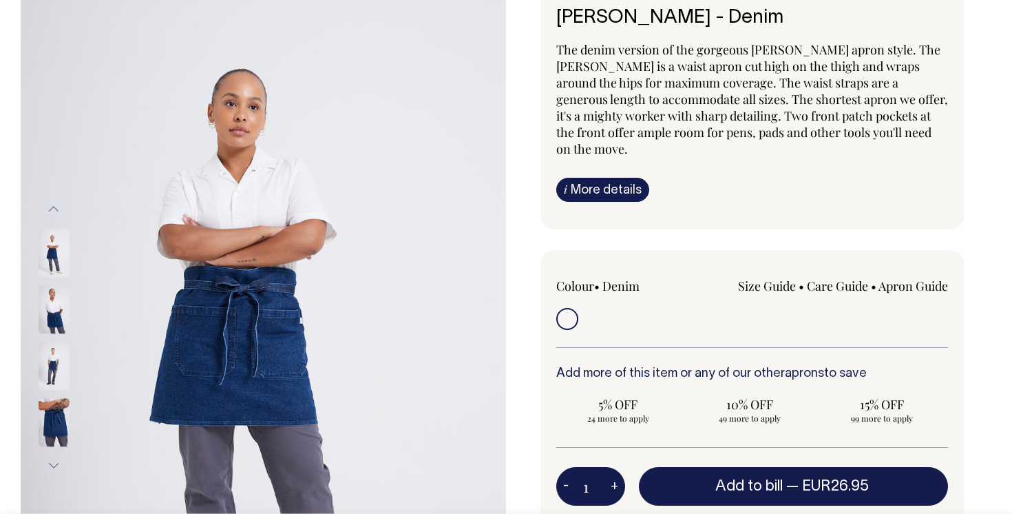
click at [610, 472] on button "+" at bounding box center [614, 486] width 21 height 28
type input "2"
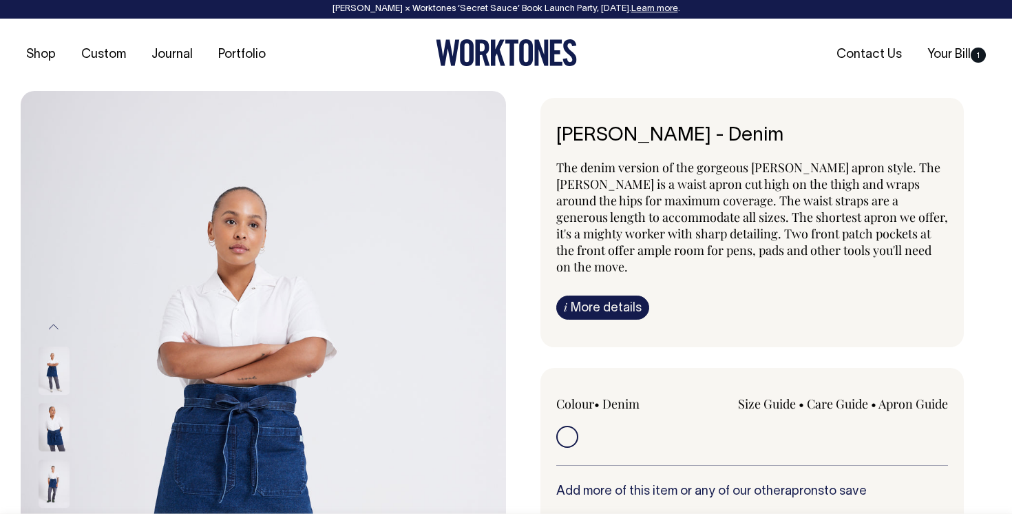
scroll to position [0, 0]
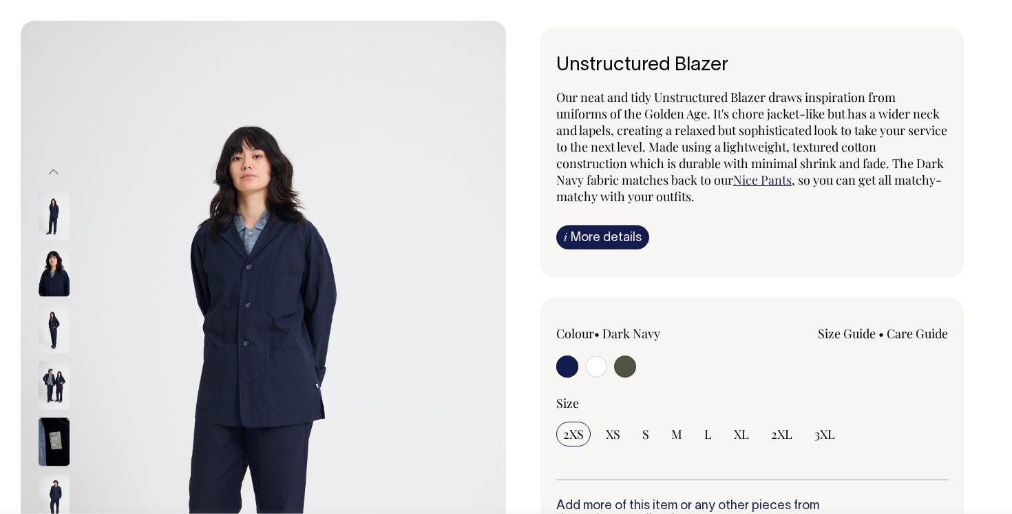
scroll to position [72, 0]
